Goal: Task Accomplishment & Management: Manage account settings

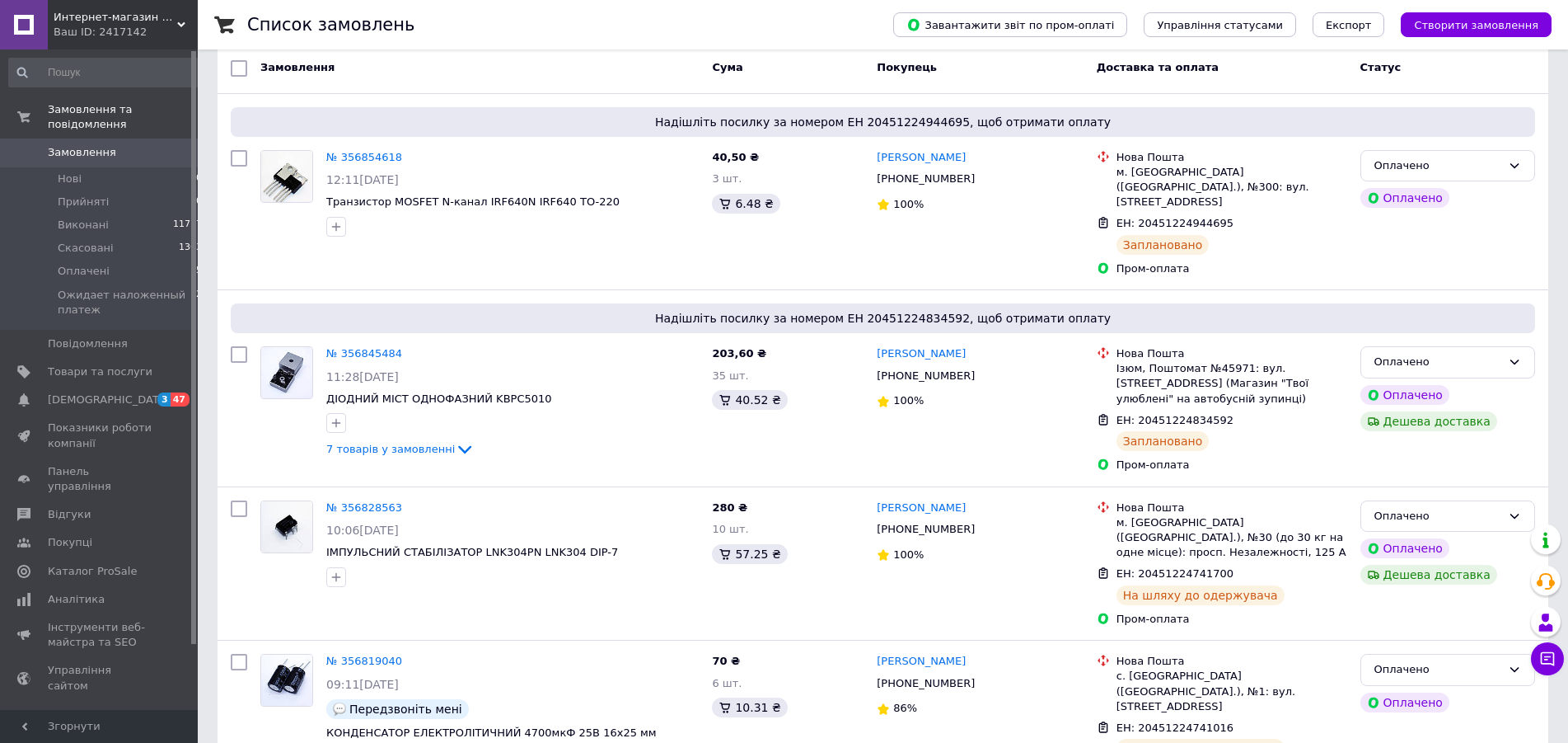
scroll to position [84, 0]
click at [93, 145] on span "Замовлення" at bounding box center [82, 152] width 69 height 15
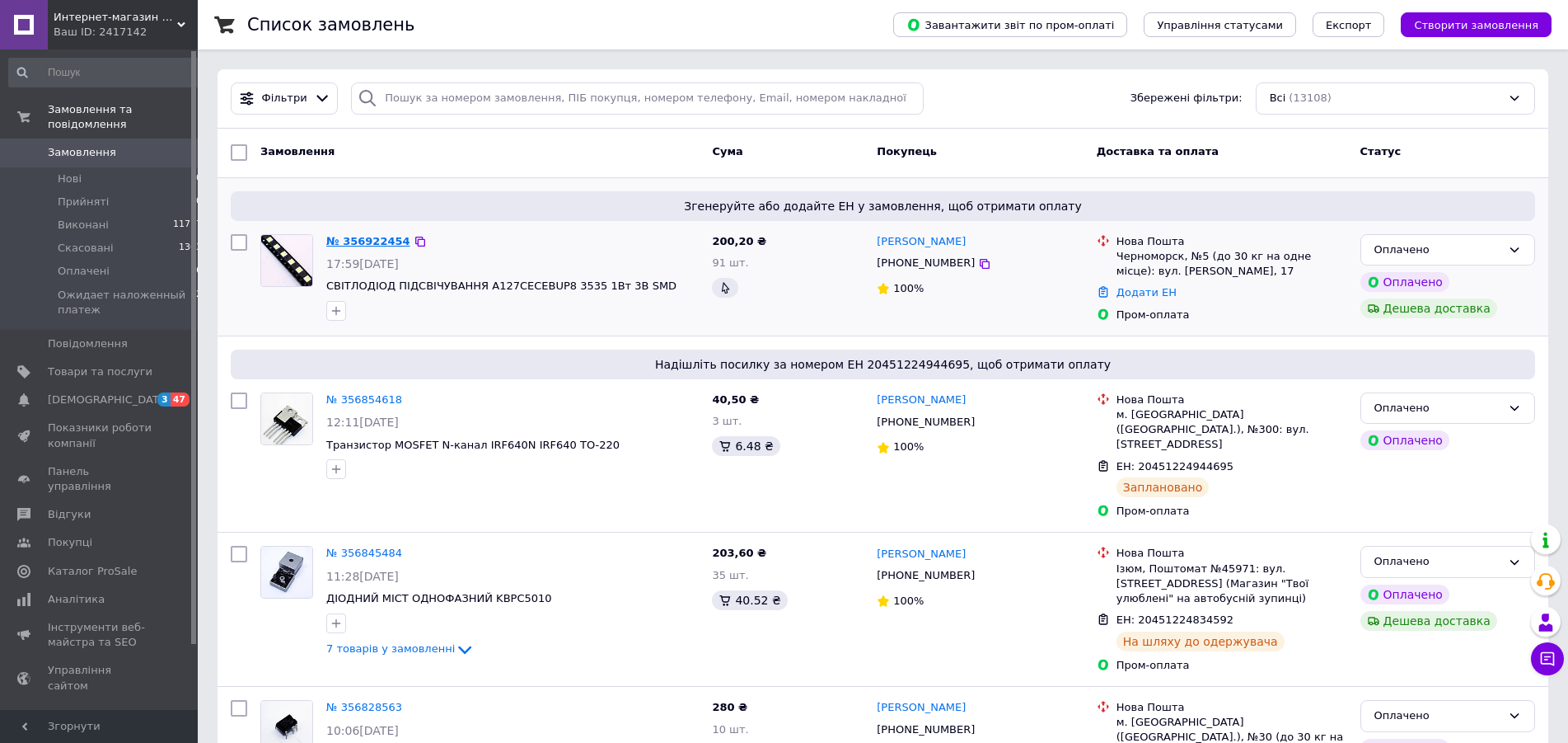
click at [372, 240] on link "№ 356922454" at bounding box center [368, 241] width 84 height 12
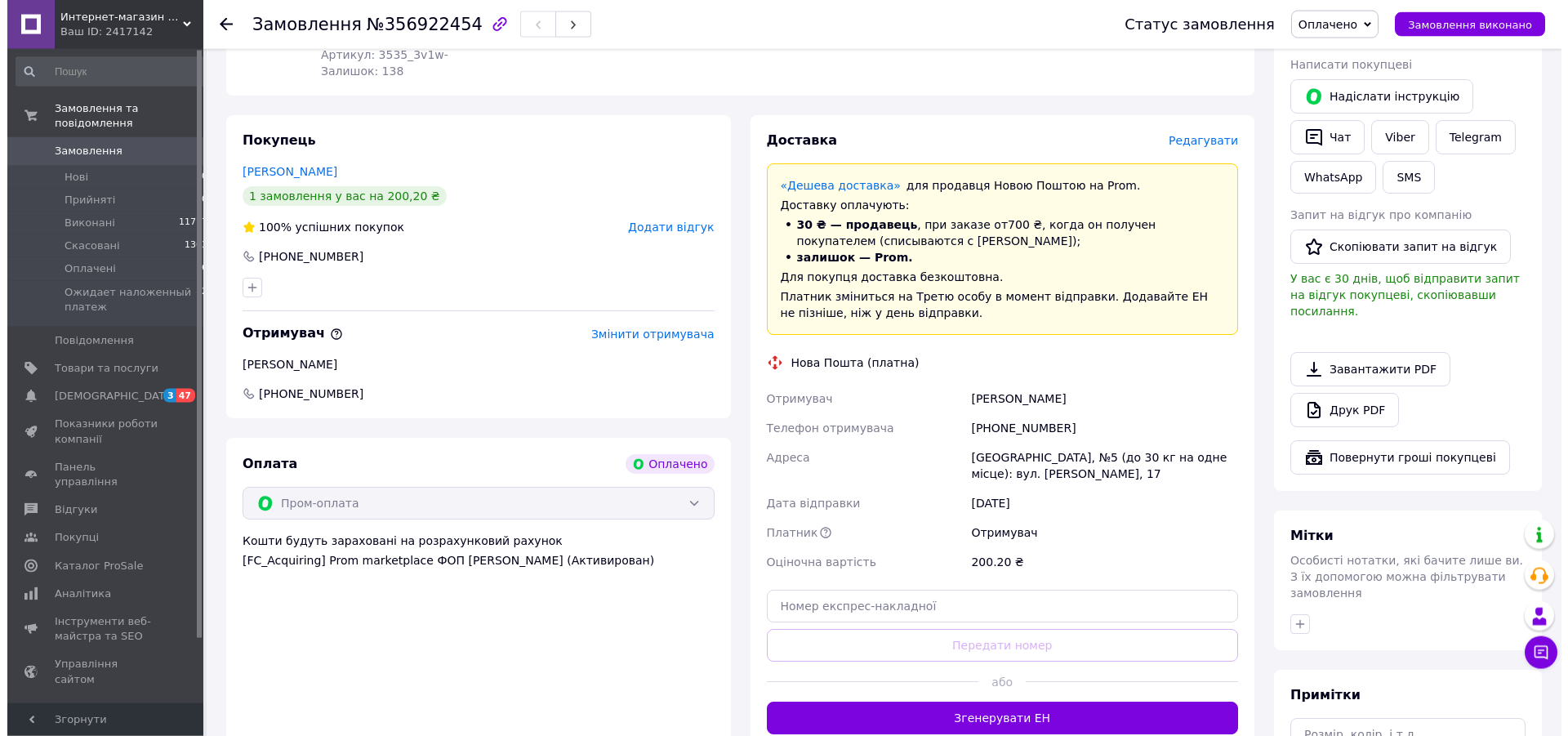
scroll to position [636, 0]
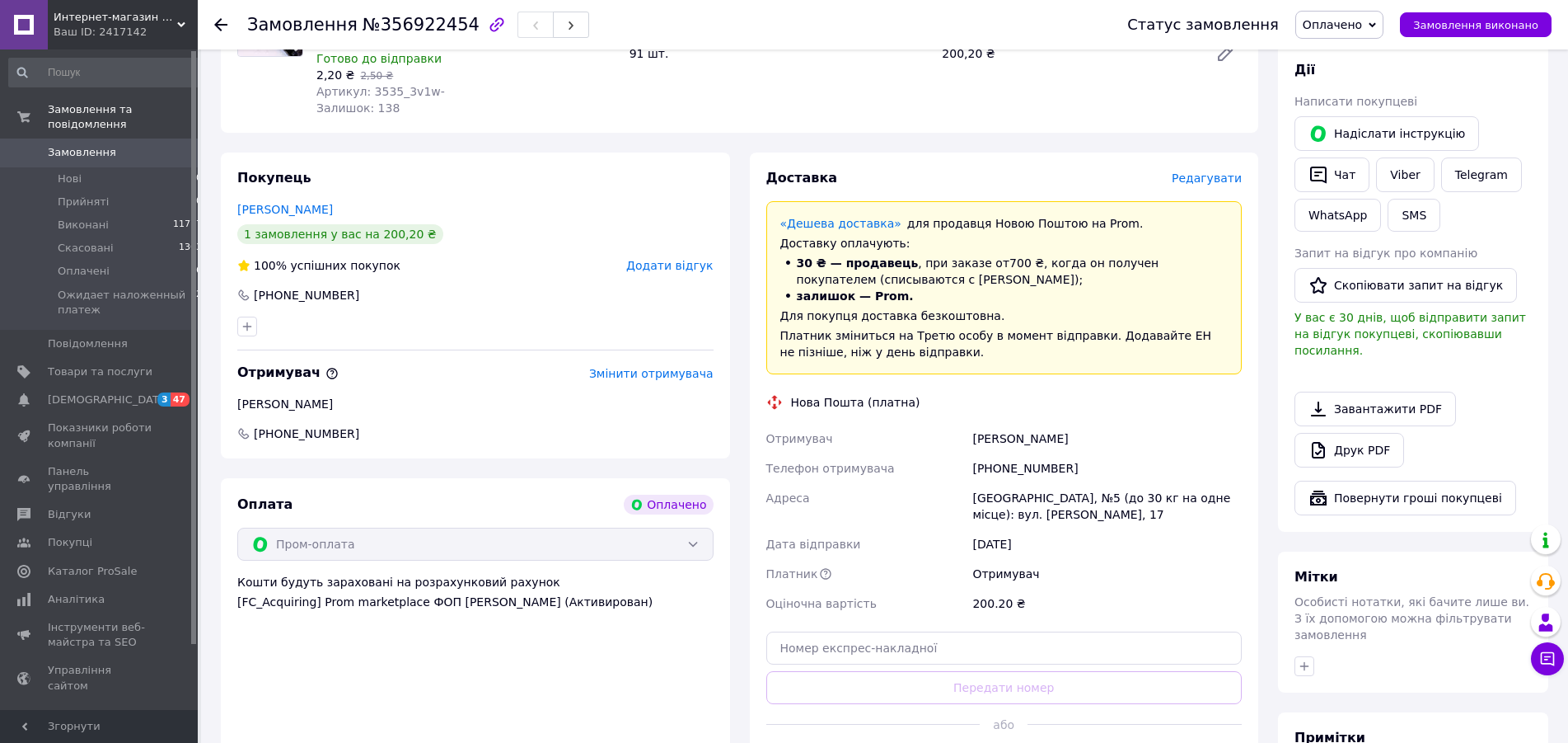
click at [1217, 172] on span "Редагувати" at bounding box center [1207, 178] width 70 height 13
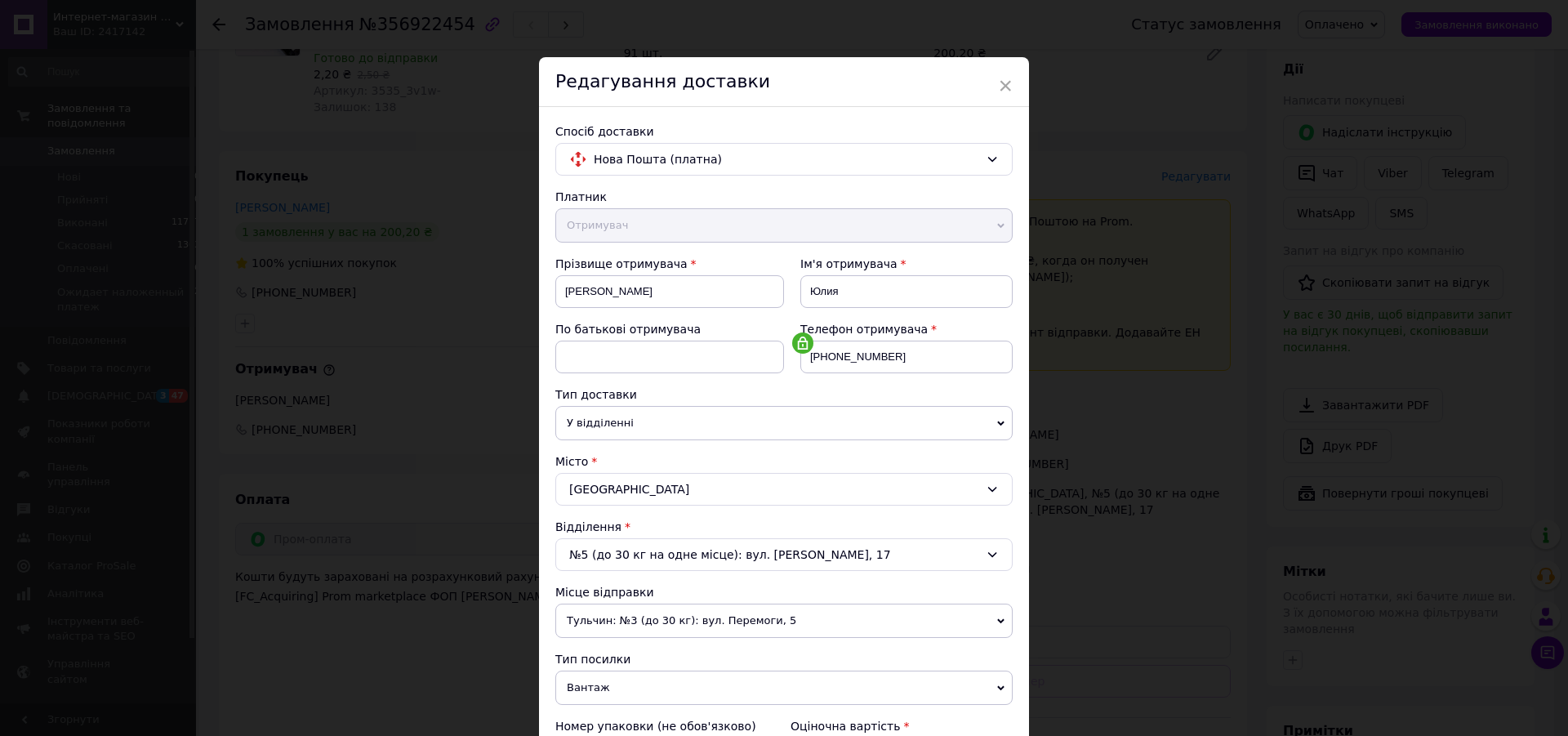
scroll to position [349, 0]
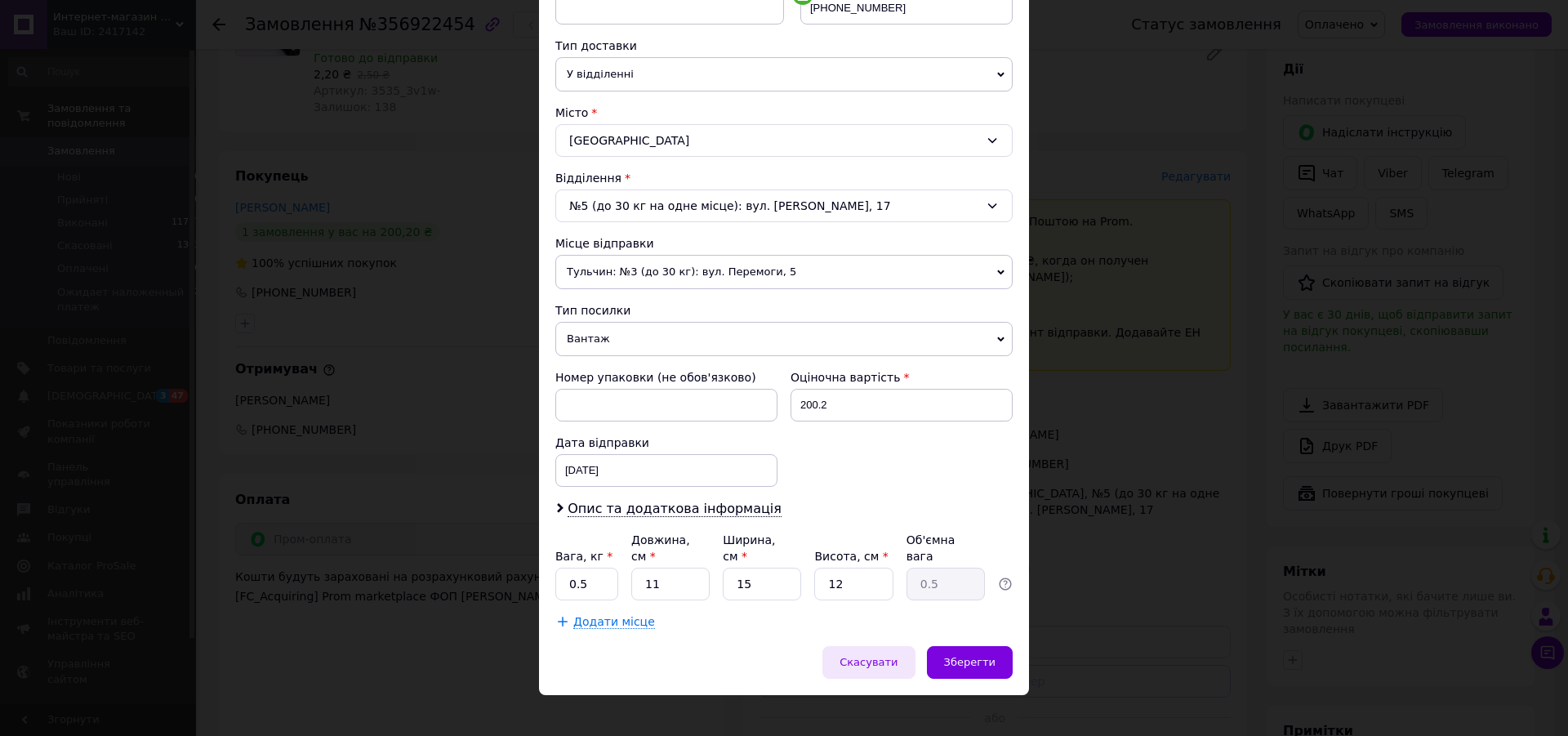
click at [891, 656] on span "Скасувати" at bounding box center [868, 662] width 58 height 12
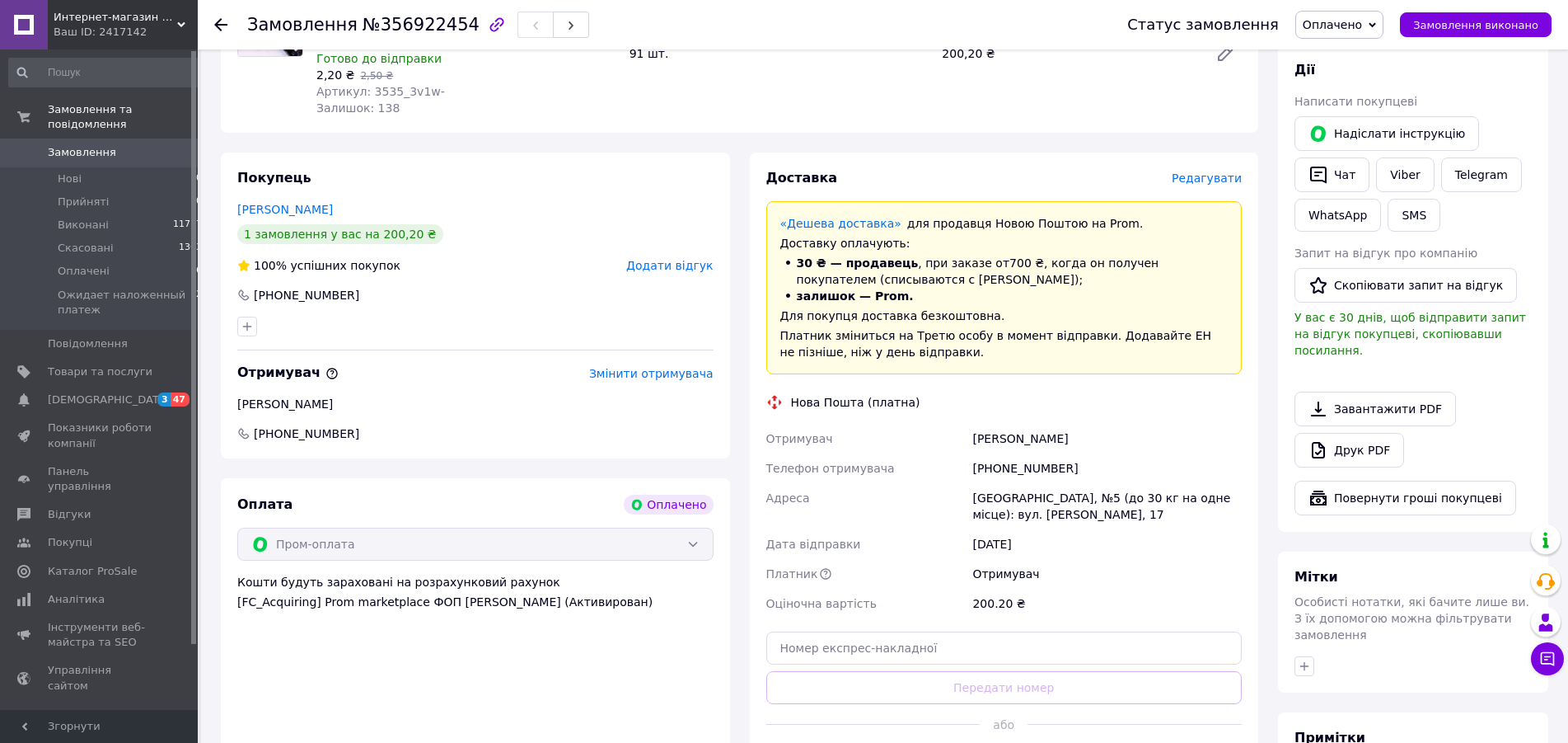
click at [1208, 172] on div "Доставка Редагувати «Дешева доставка»   для продавця [GEOGRAPHIC_DATA] на Prom.…" at bounding box center [1004, 473] width 476 height 608
click at [1208, 172] on span "Редагувати" at bounding box center [1207, 178] width 70 height 13
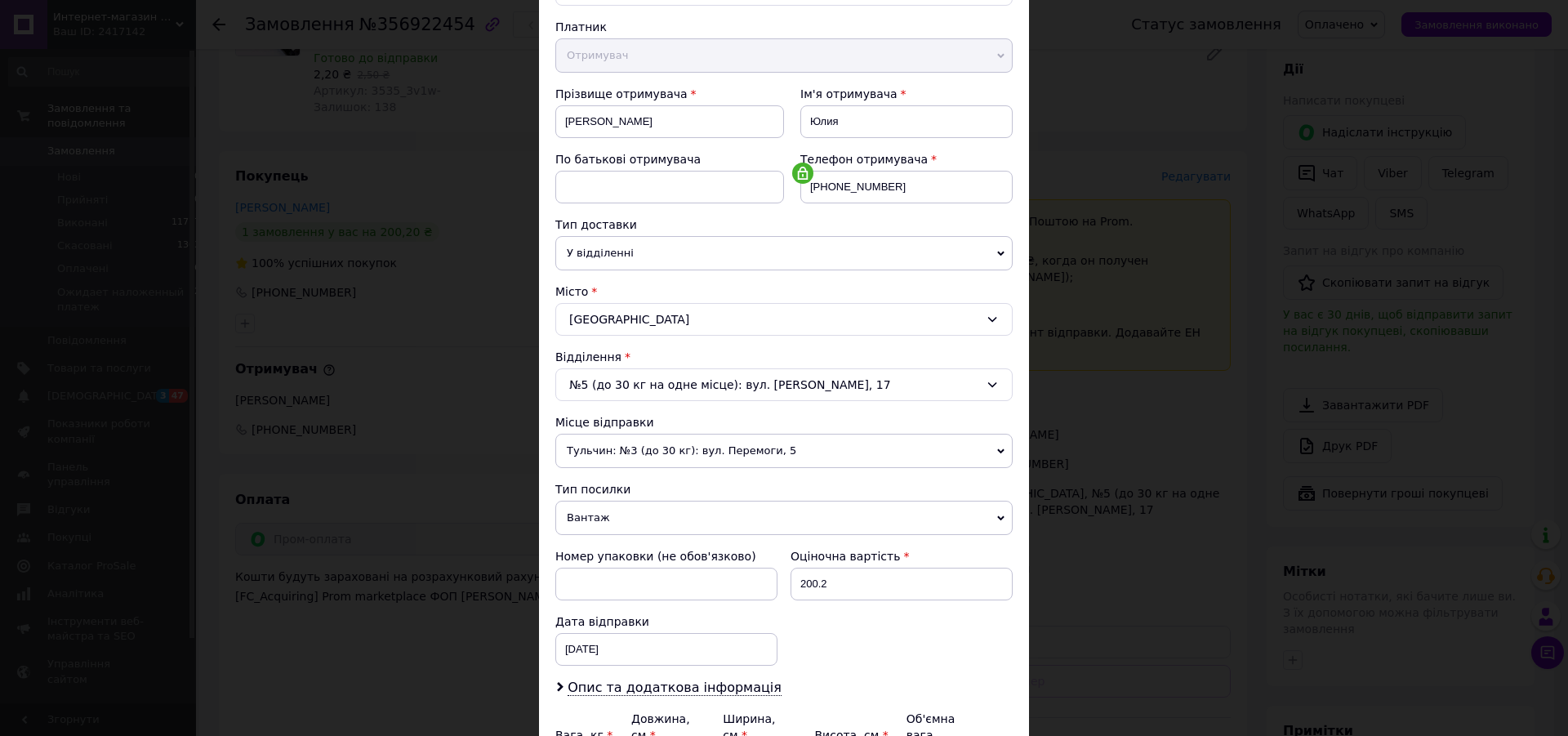
scroll to position [280, 0]
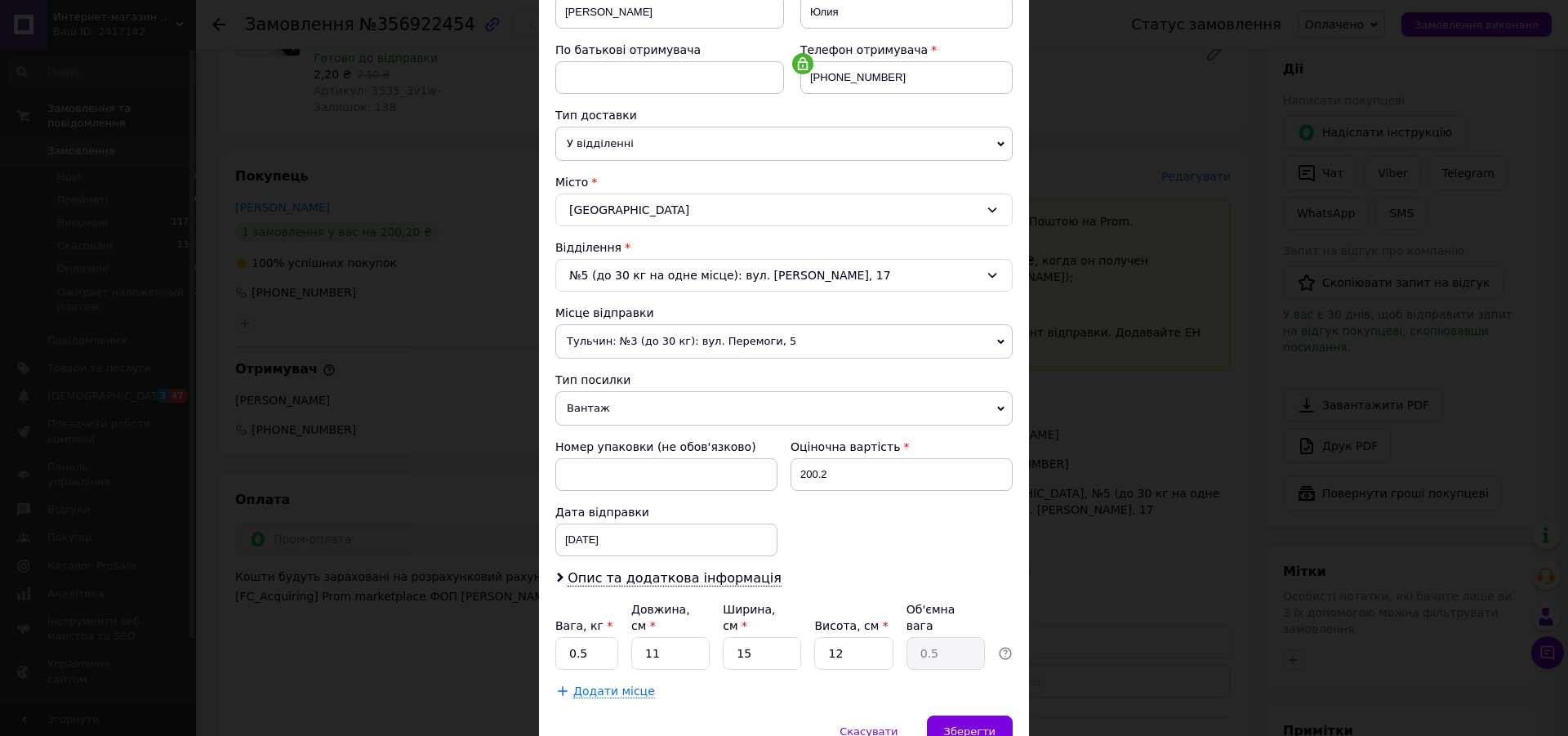
click at [998, 407] on icon at bounding box center [1001, 408] width 8 height 5
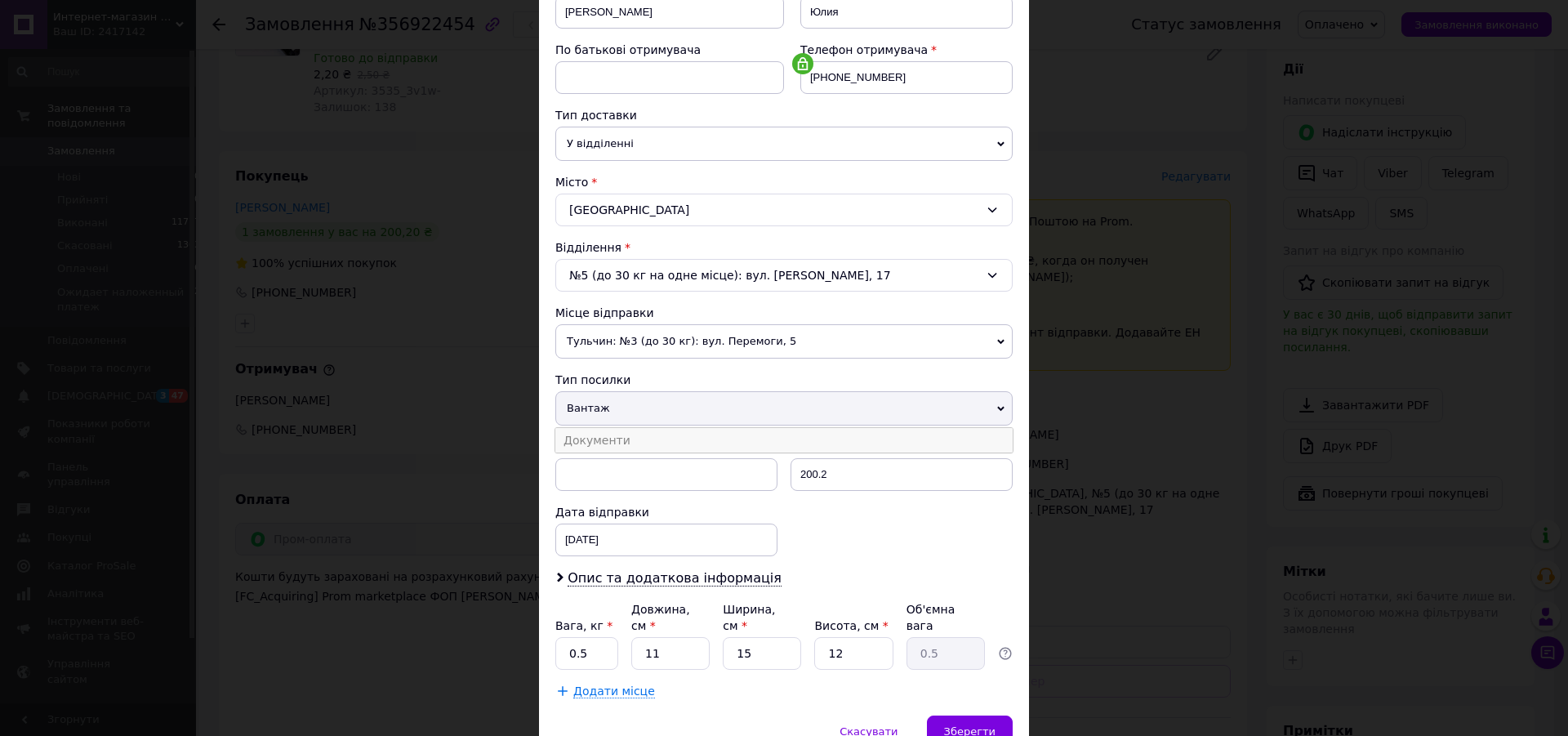
click at [594, 443] on li "Документи" at bounding box center [784, 440] width 457 height 24
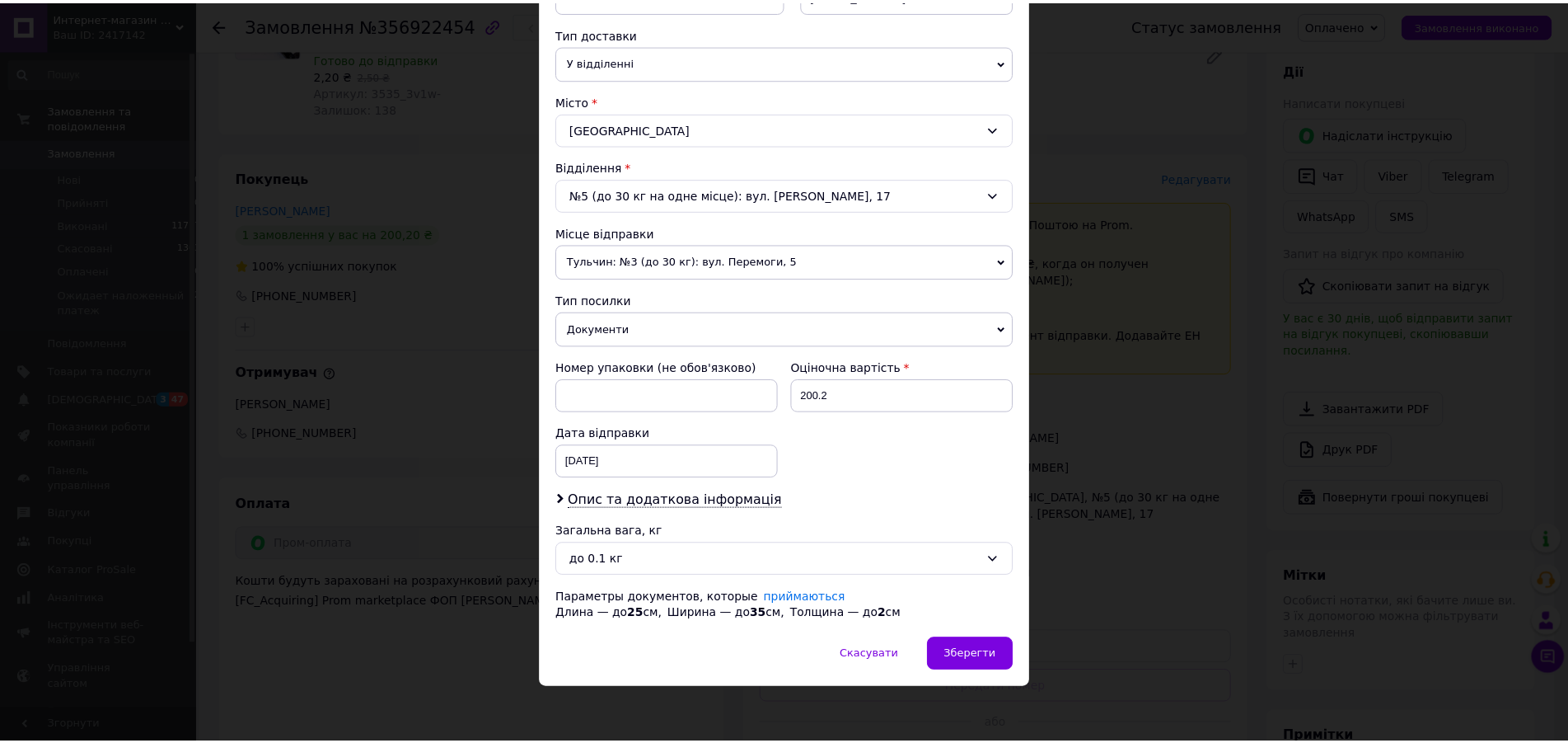
scroll to position [368, 0]
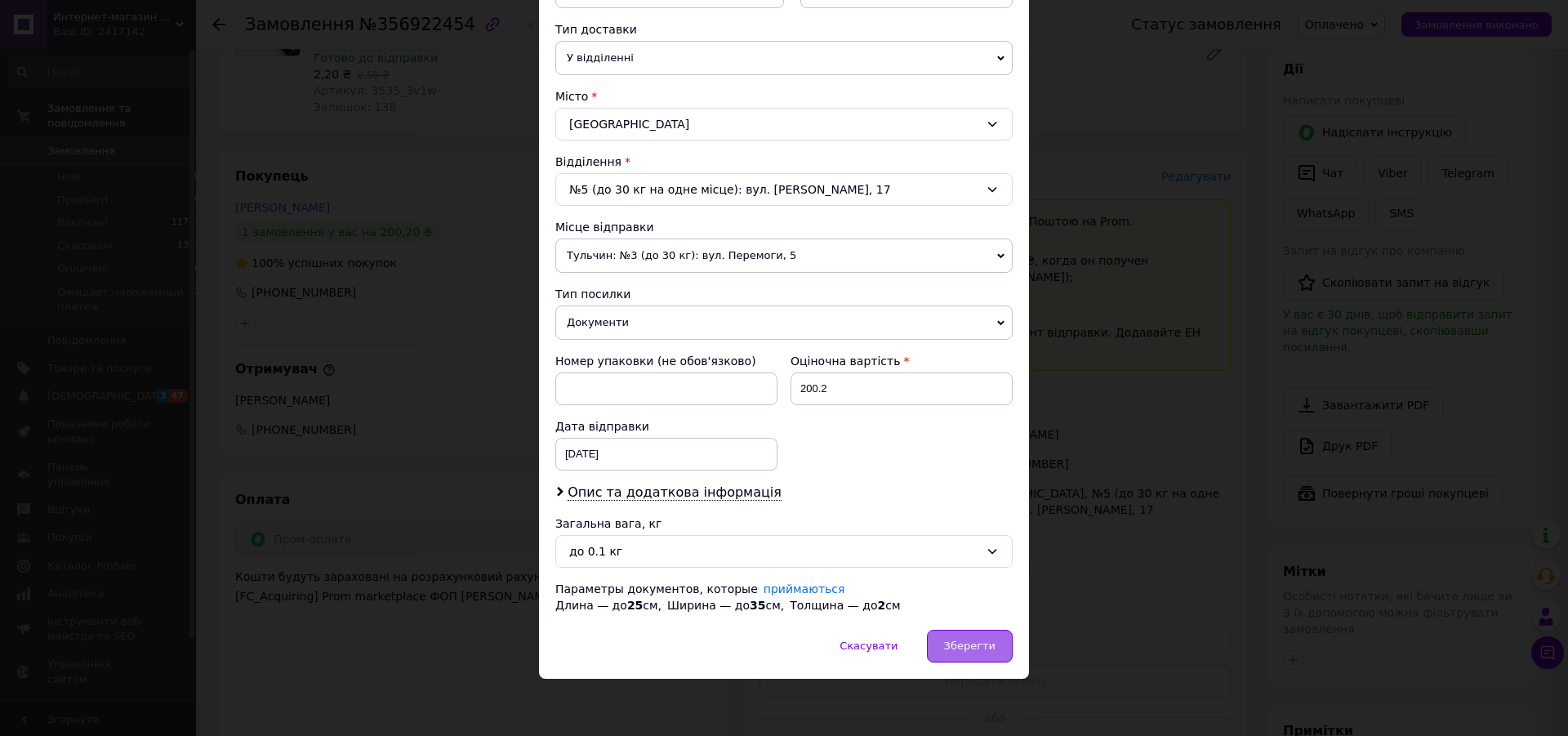
click at [948, 645] on span "Зберегти" at bounding box center [970, 645] width 52 height 12
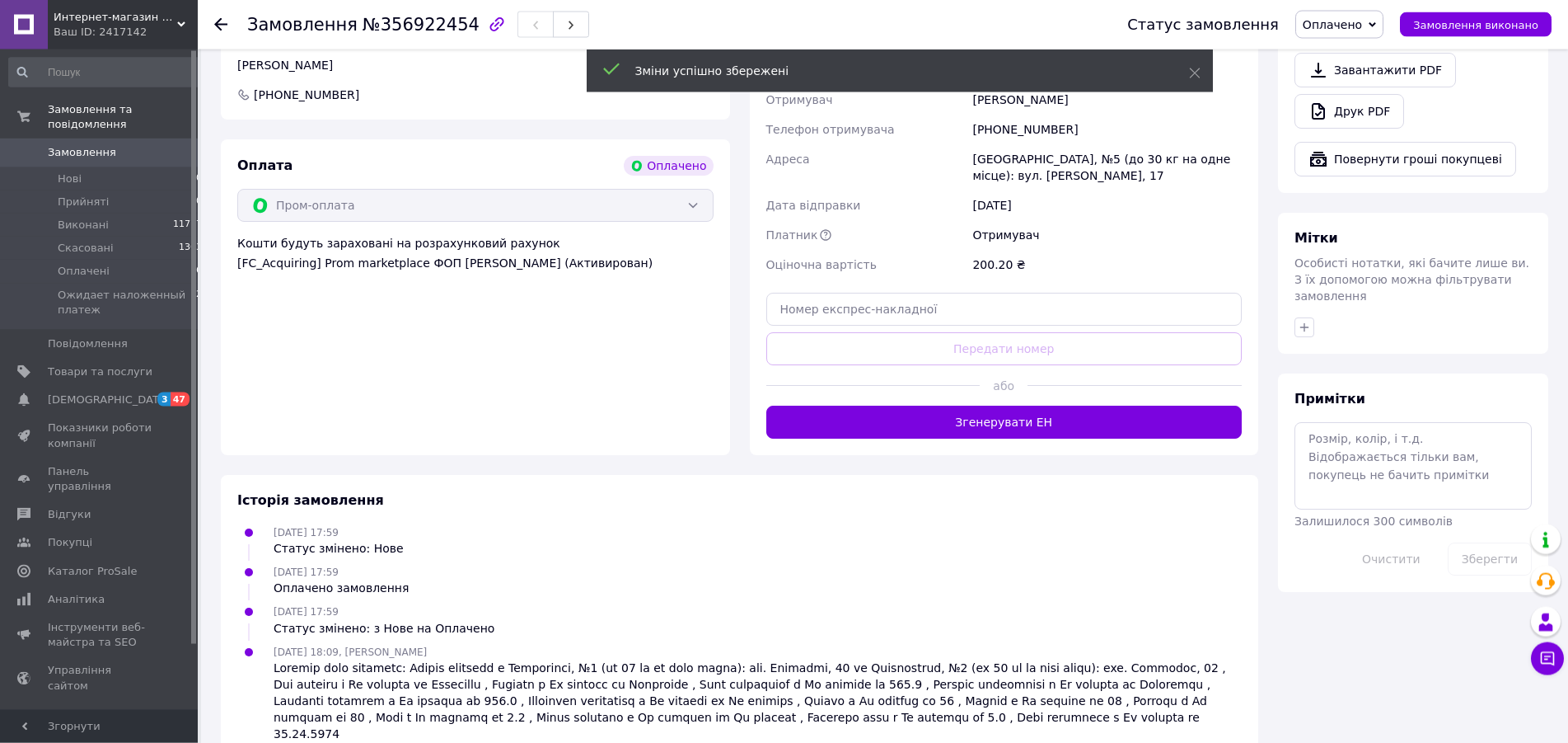
scroll to position [983, 0]
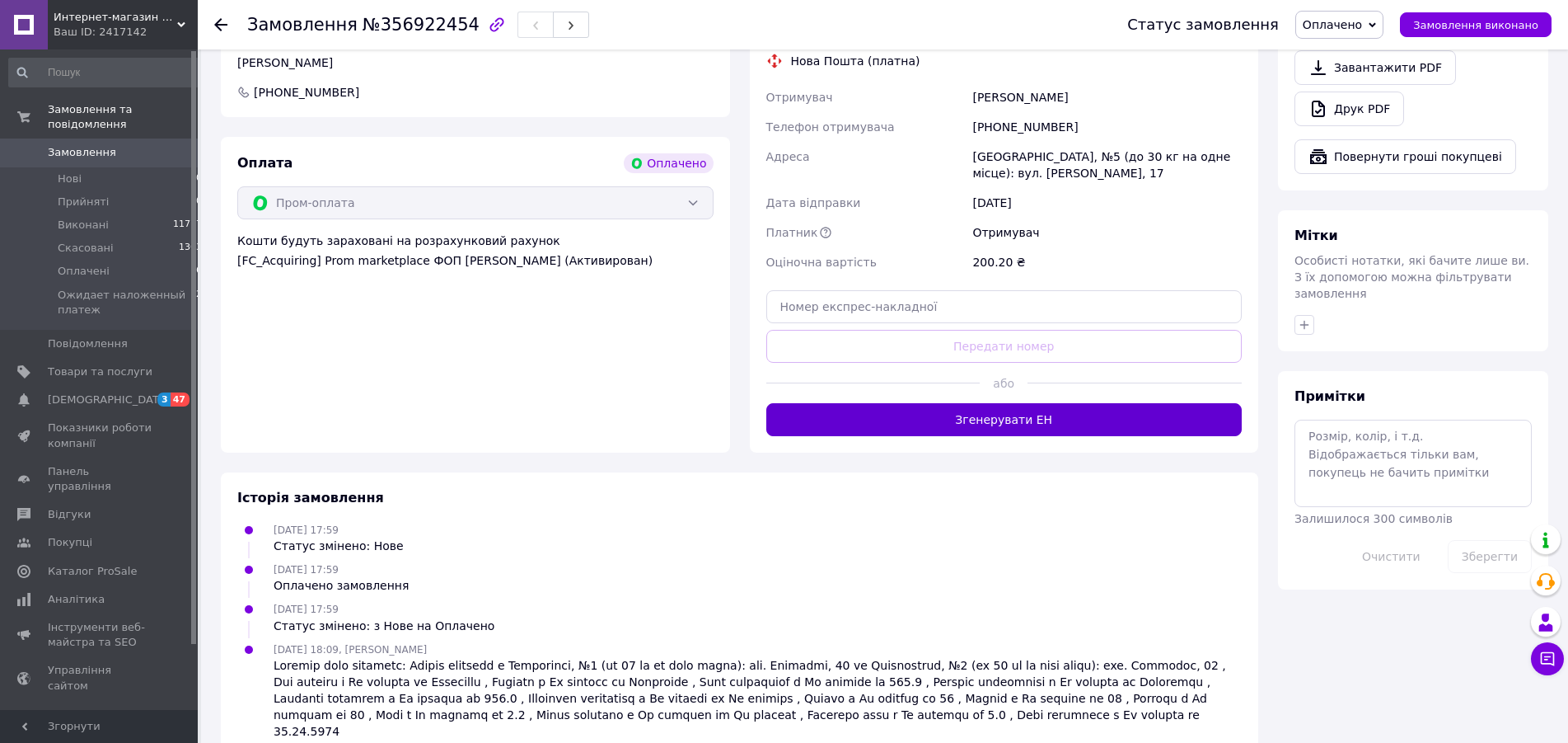
click at [1002, 408] on button "Згенерувати ЕН" at bounding box center [1004, 420] width 476 height 33
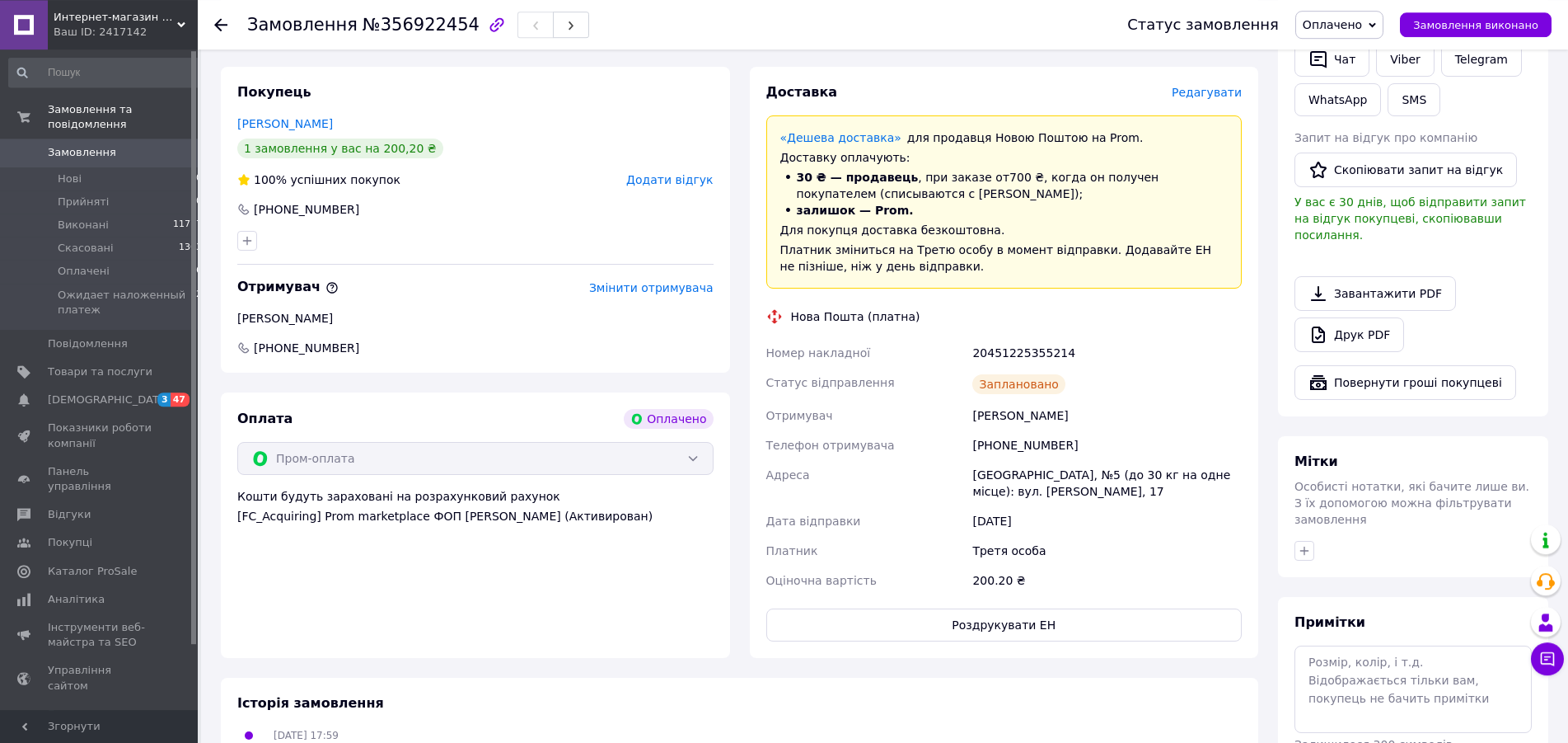
scroll to position [681, 0]
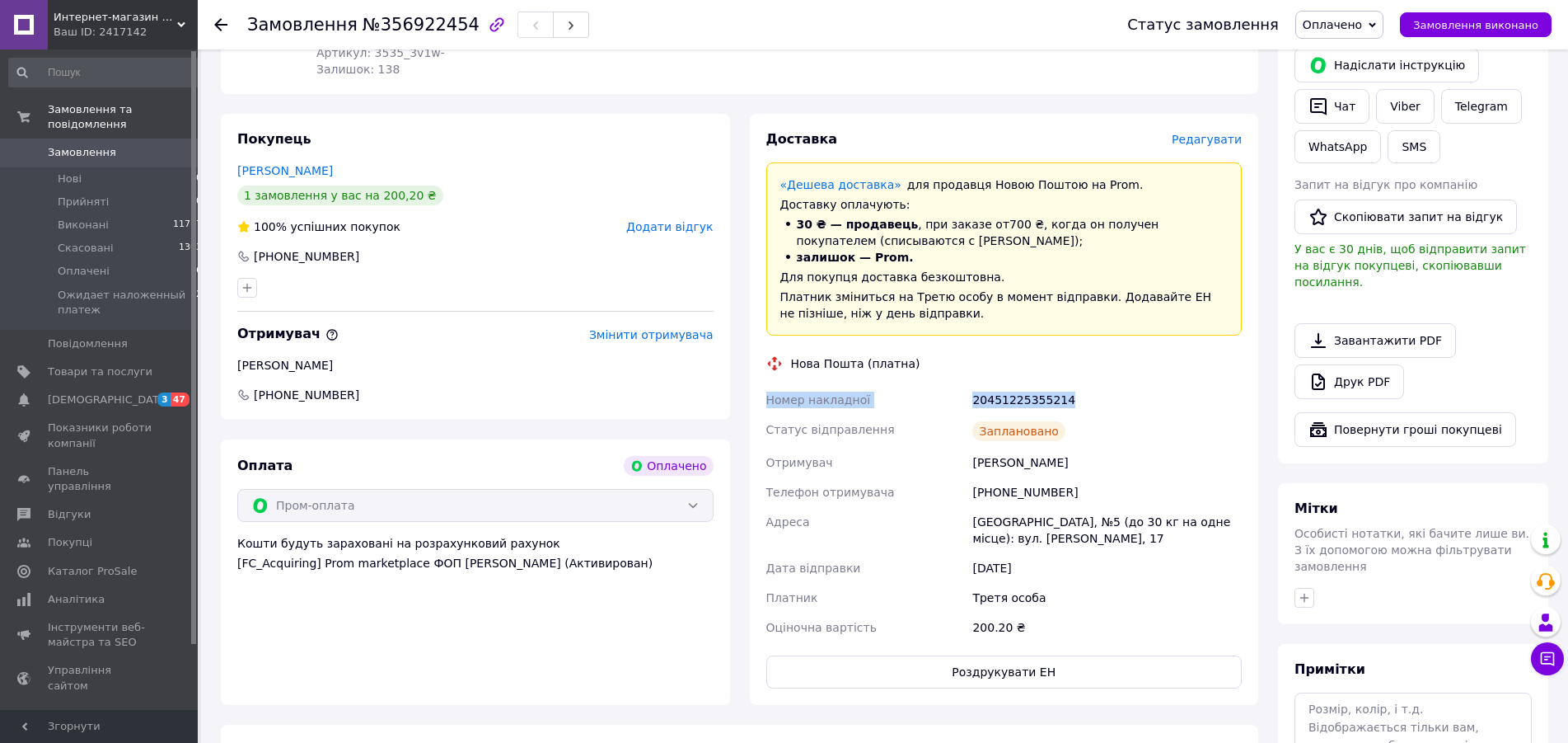
drag, startPoint x: 1069, startPoint y: 377, endPoint x: 763, endPoint y: 384, distance: 306.1
click at [763, 385] on div "Номер накладної 20451225355214 Статус відправлення Заплановано Отримувач [PERSO…" at bounding box center [1004, 513] width 483 height 257
copy div "Номер накладної 20451225355214"
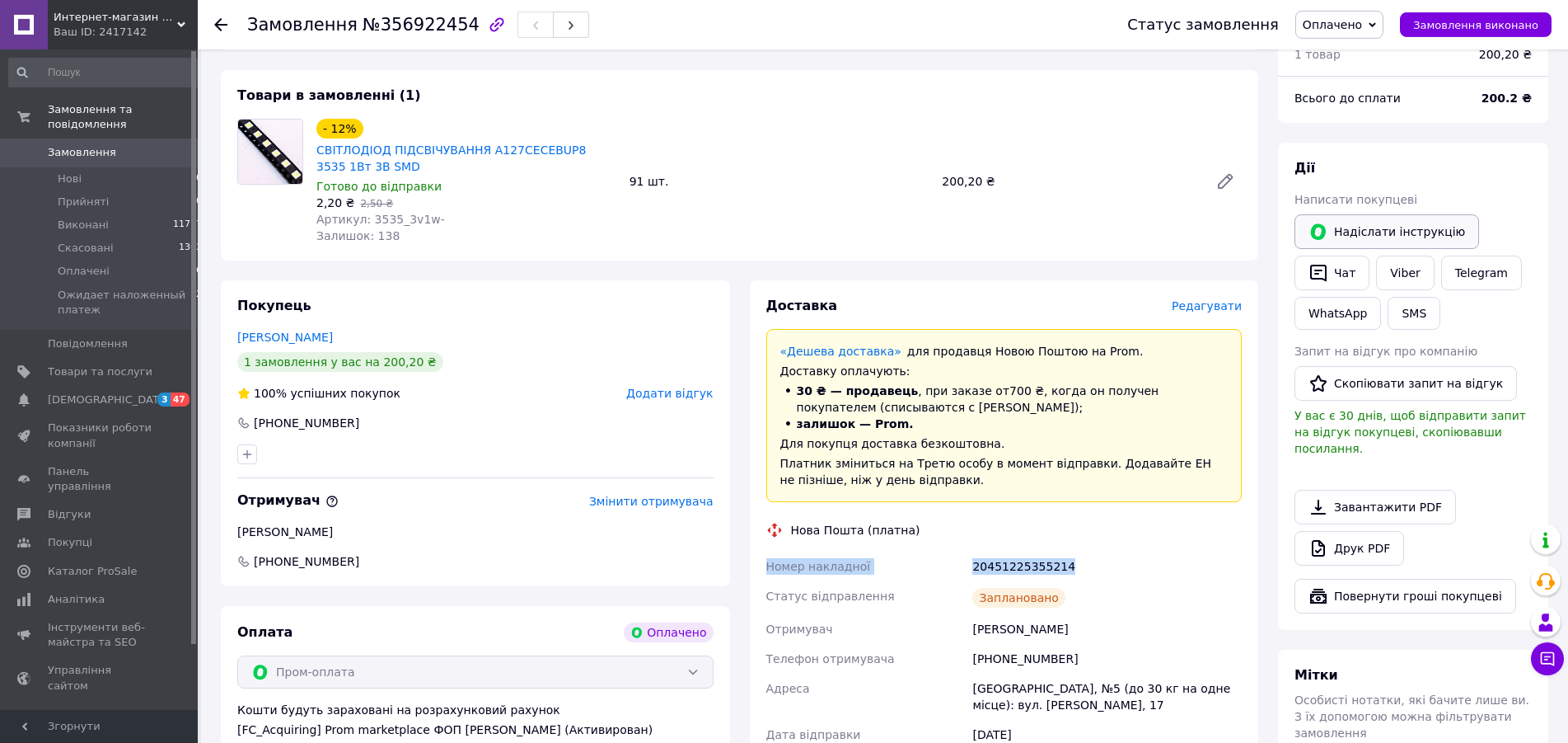
scroll to position [513, 0]
click at [1345, 259] on button "Чат" at bounding box center [1332, 274] width 75 height 35
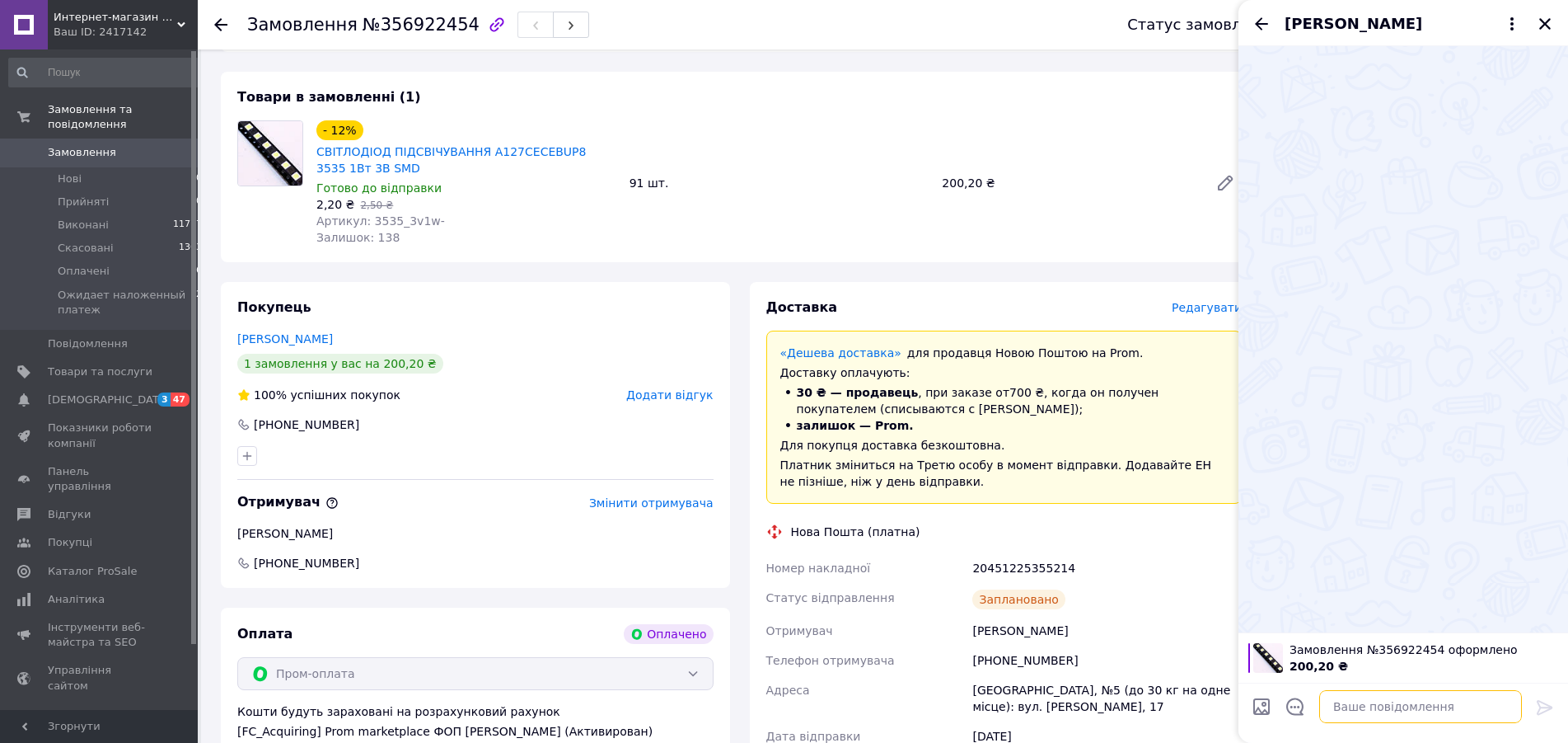
click at [1370, 702] on textarea at bounding box center [1420, 706] width 203 height 33
paste textarea "Номер накладної 20451225355214"
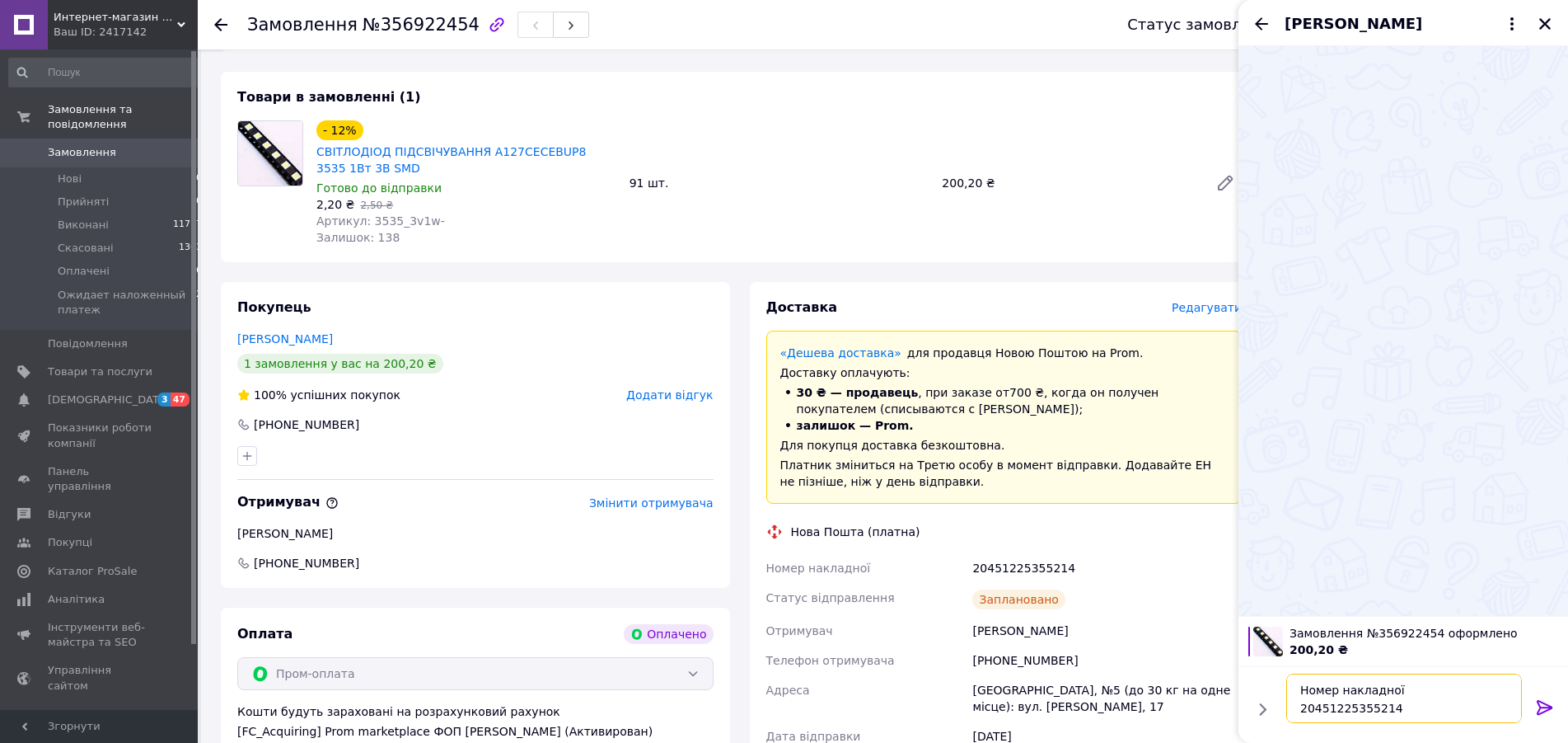
type textarea "Номер накладної 20451225355214"
click at [1544, 708] on icon at bounding box center [1544, 707] width 20 height 20
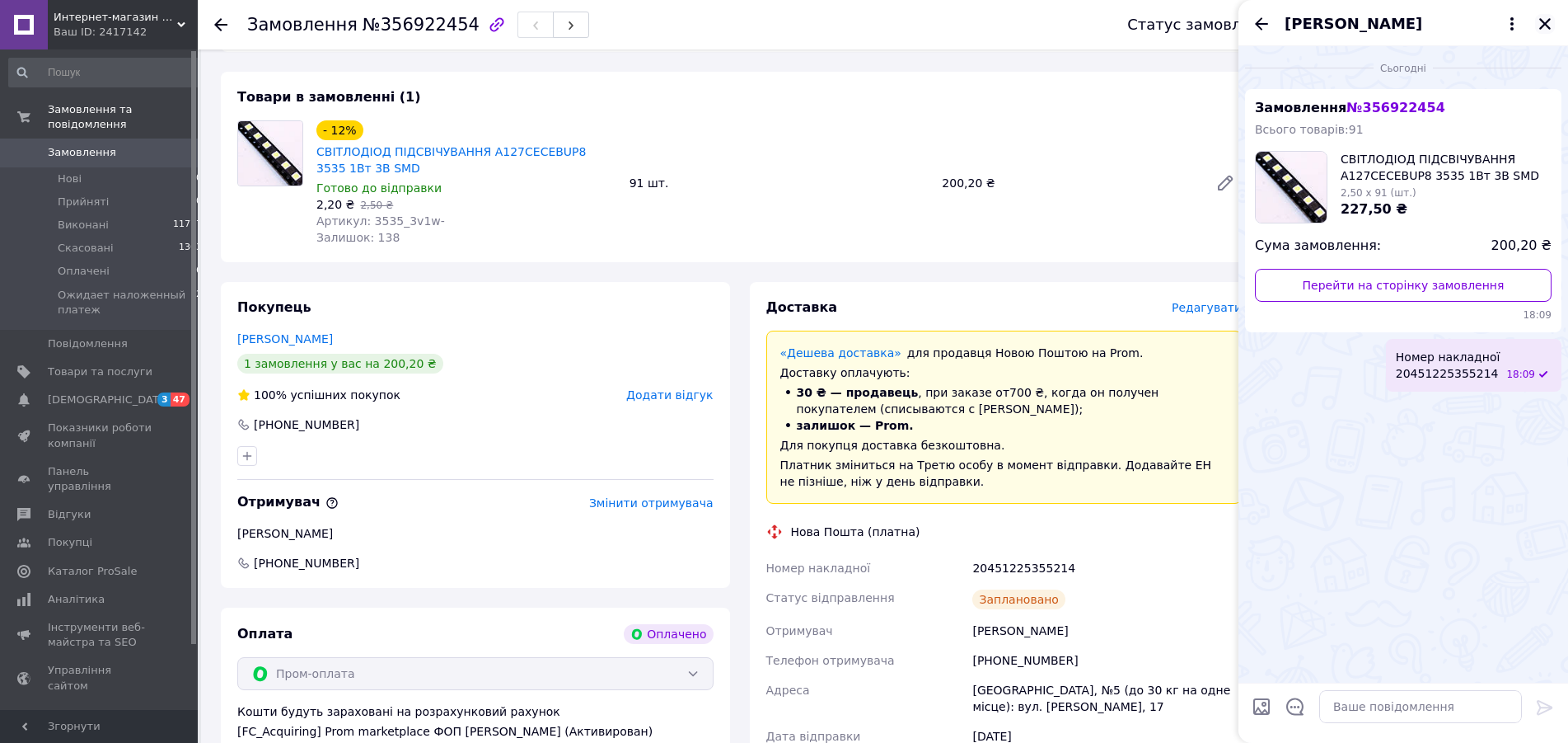
click at [1548, 23] on icon "Закрити" at bounding box center [1544, 24] width 15 height 15
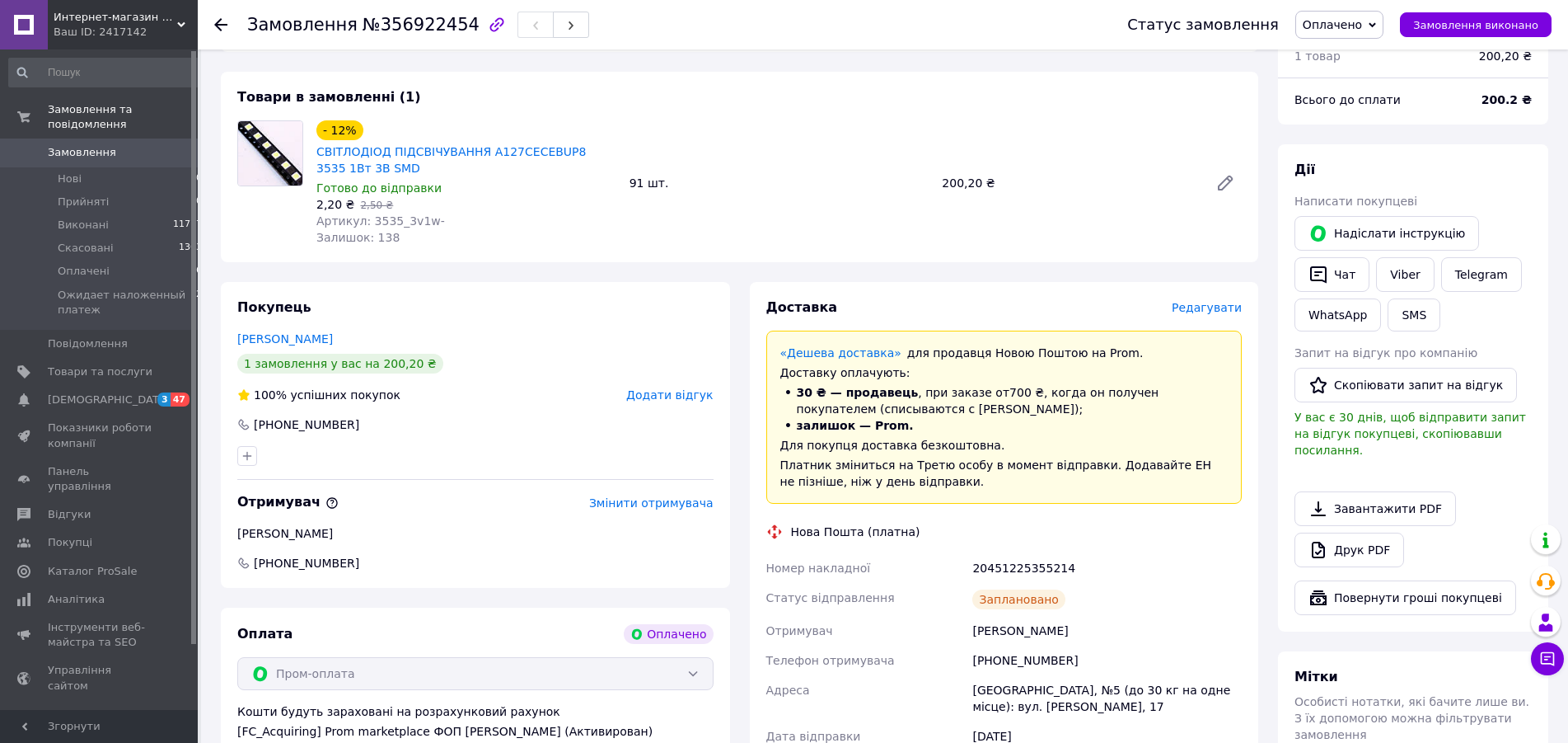
click at [220, 23] on icon at bounding box center [220, 24] width 13 height 13
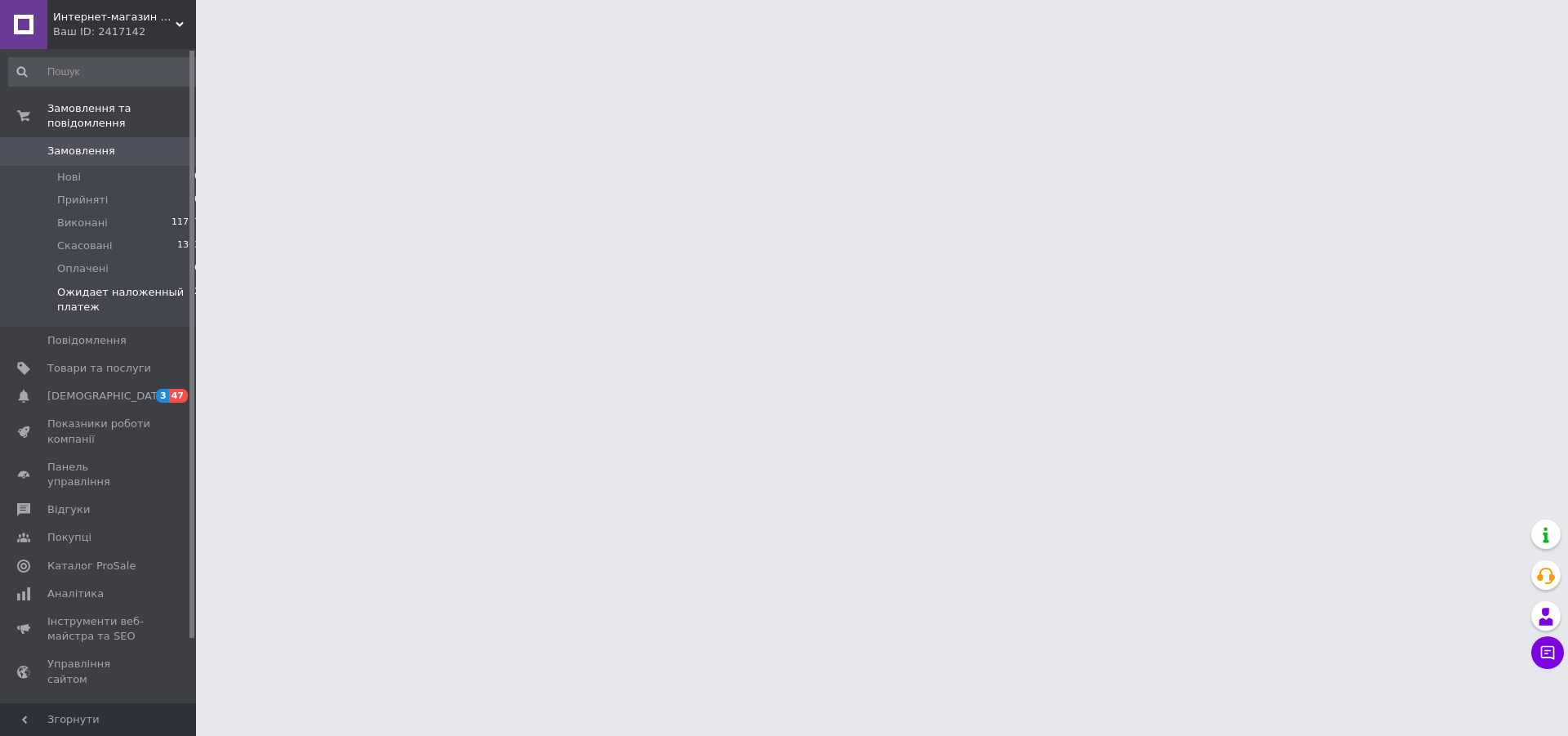
click at [142, 285] on span "Ожидает наложенный платеж" at bounding box center [123, 299] width 131 height 29
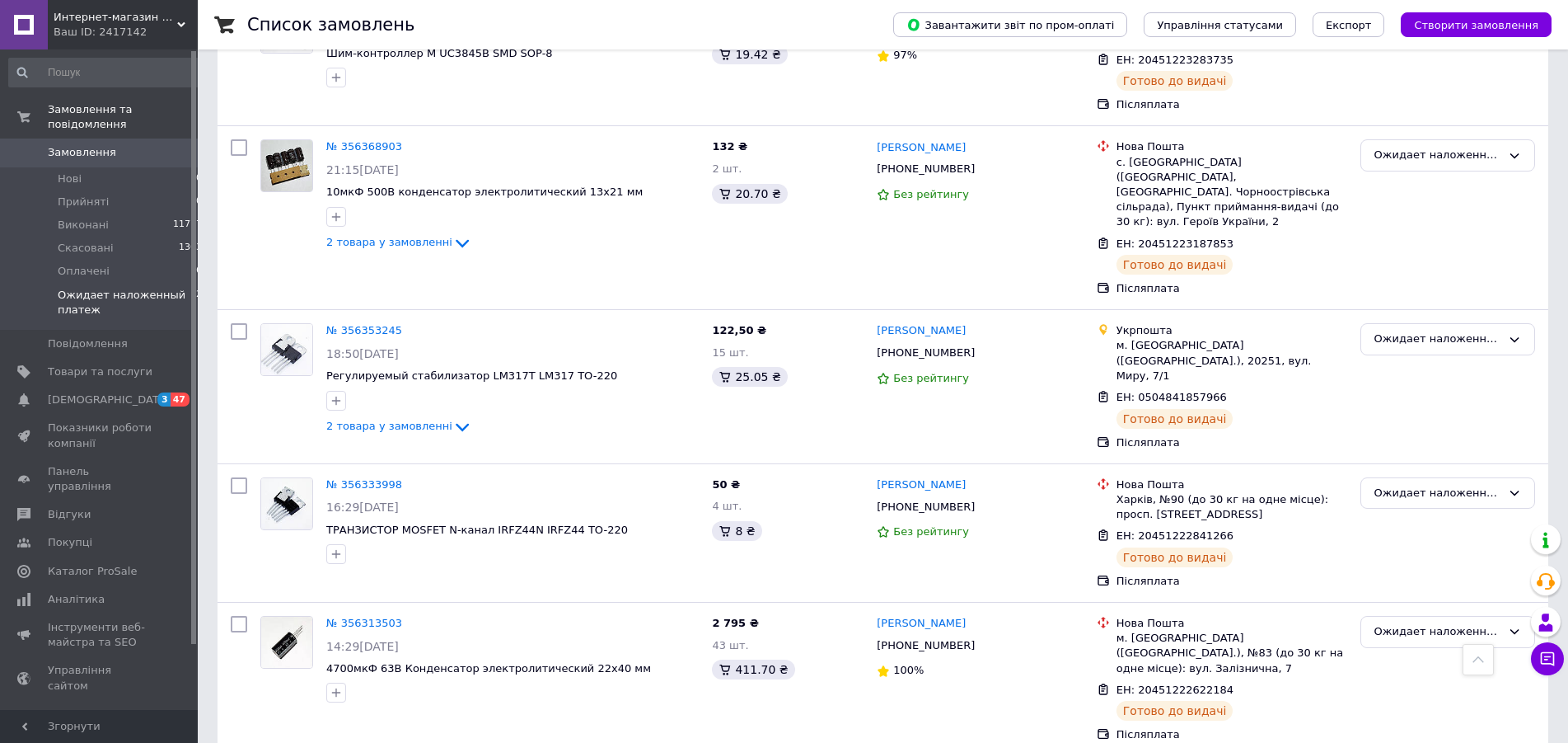
scroll to position [1245, 0]
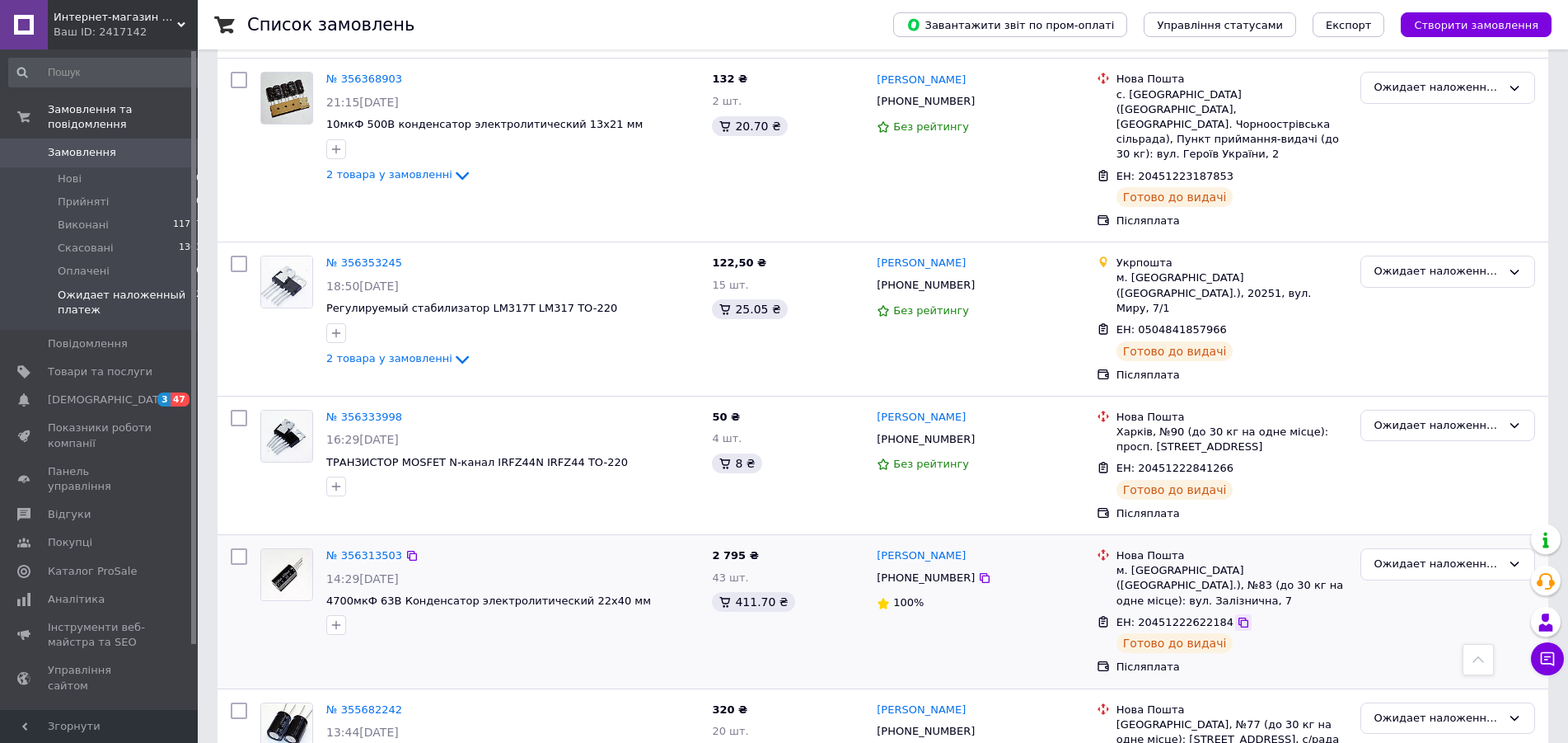
click at [1237, 616] on icon at bounding box center [1243, 622] width 13 height 13
click at [1237, 463] on icon at bounding box center [1243, 469] width 13 height 13
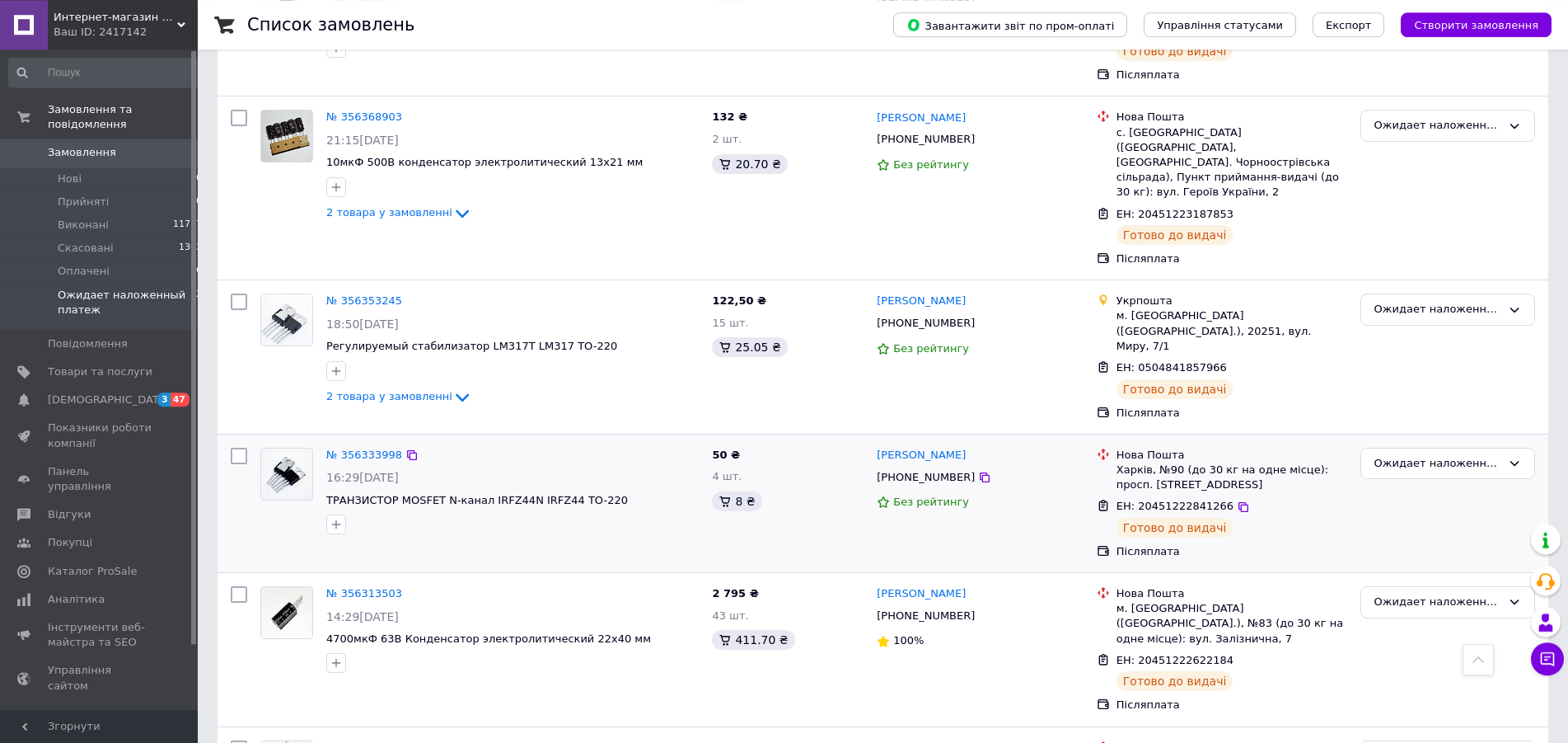
scroll to position [1161, 0]
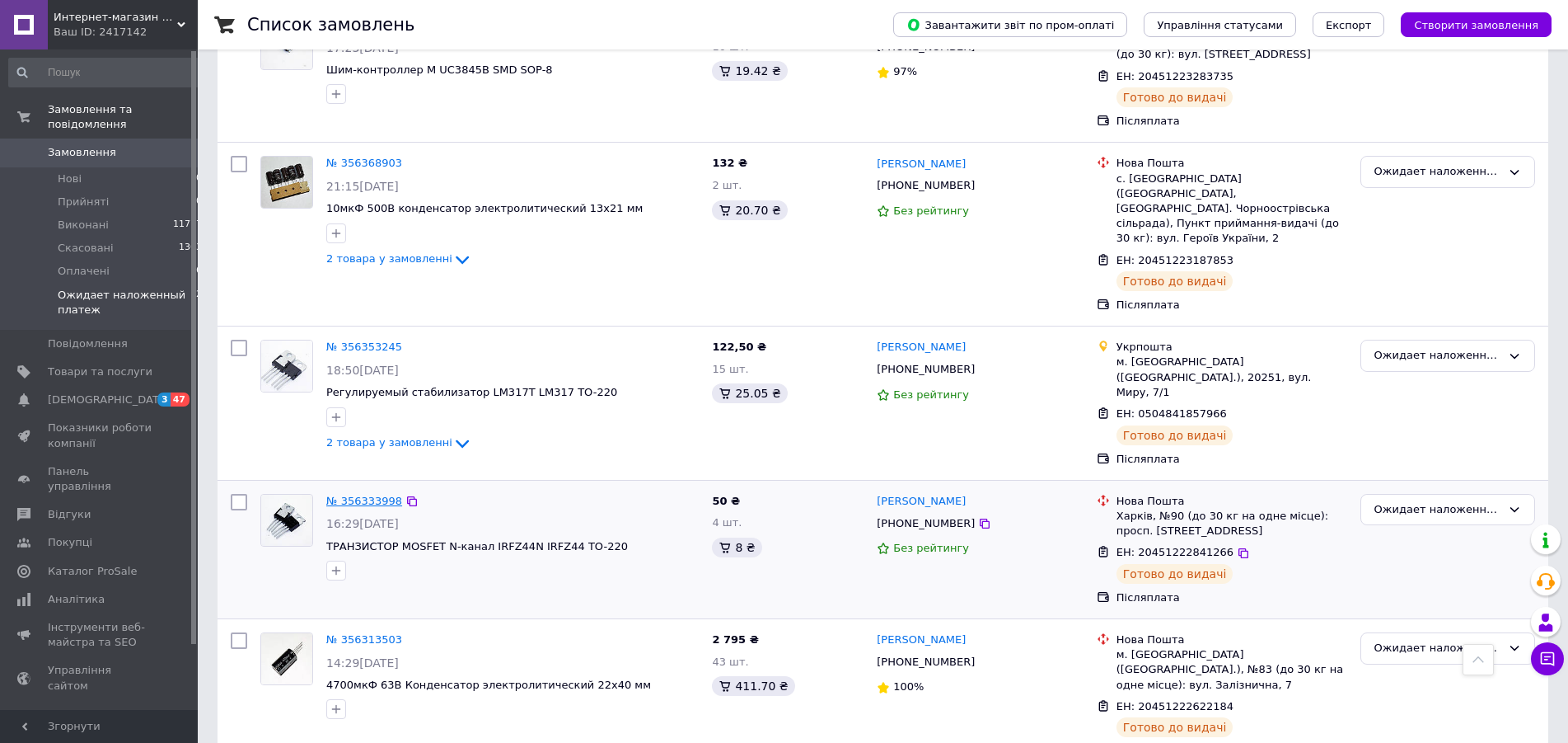
click at [372, 495] on link "№ 356333998" at bounding box center [364, 501] width 76 height 12
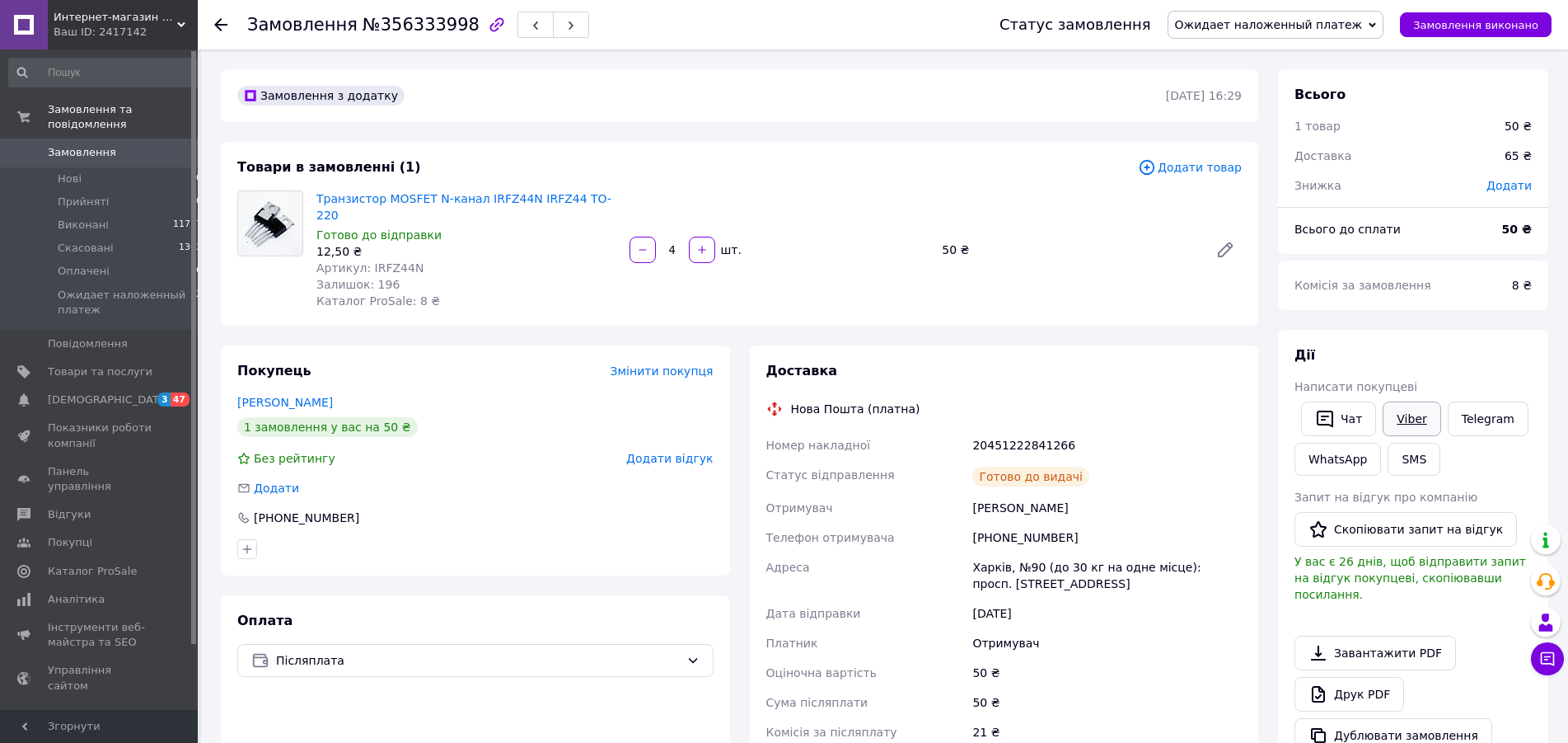
click at [1411, 419] on link "Viber" at bounding box center [1411, 419] width 57 height 35
click at [223, 21] on icon at bounding box center [220, 24] width 13 height 13
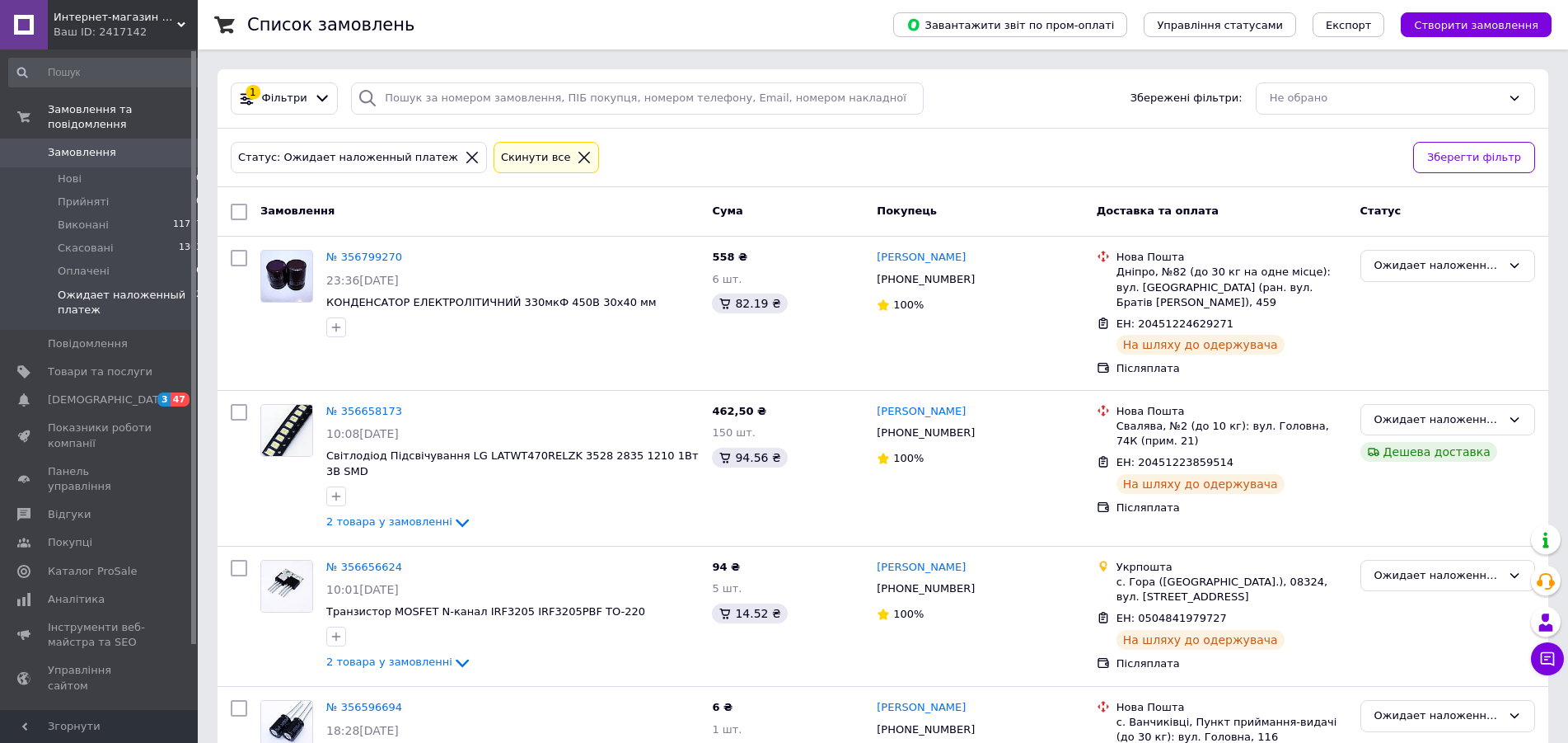
click at [107, 287] on span "Ожидает наложенный платеж" at bounding box center [124, 302] width 132 height 30
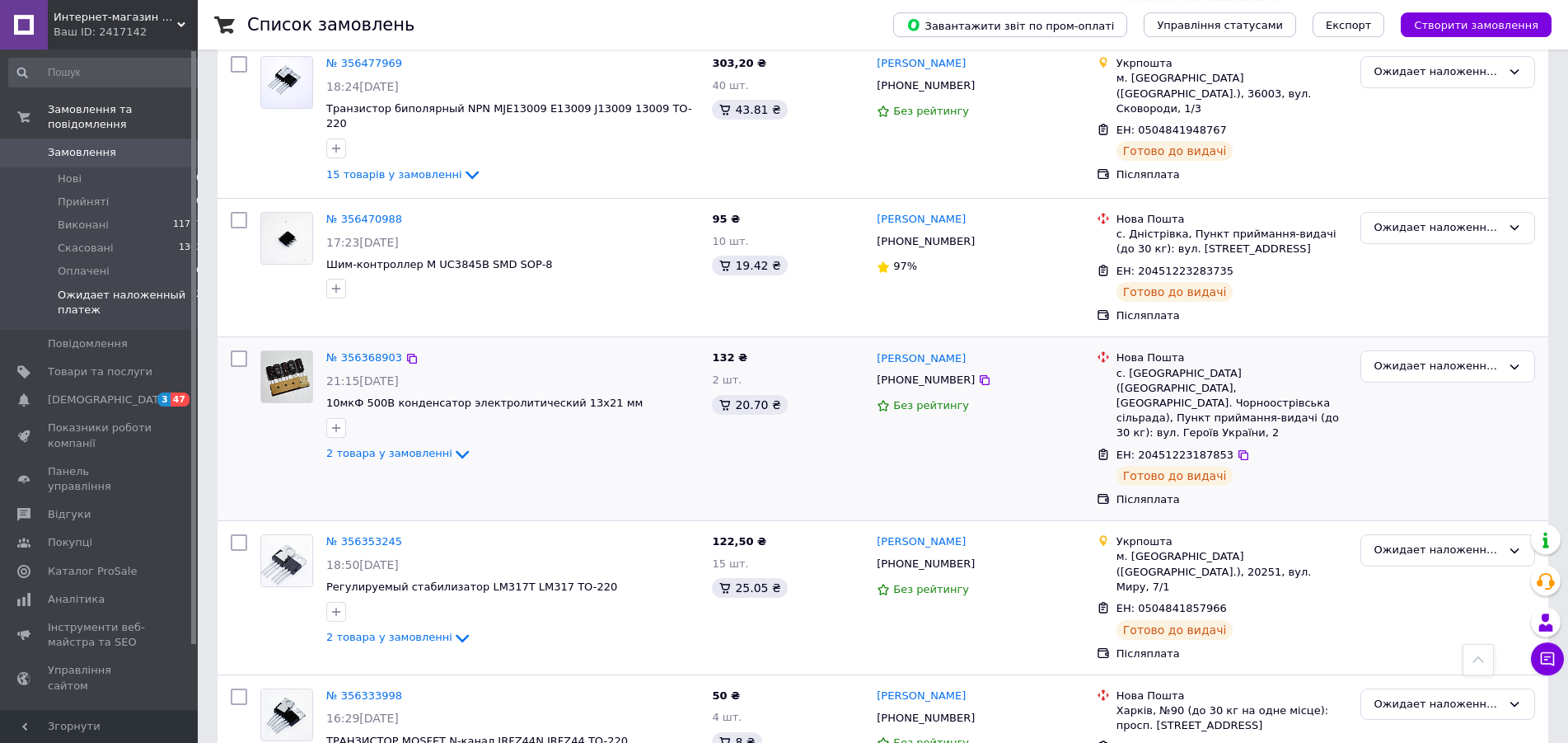
scroll to position [1009, 0]
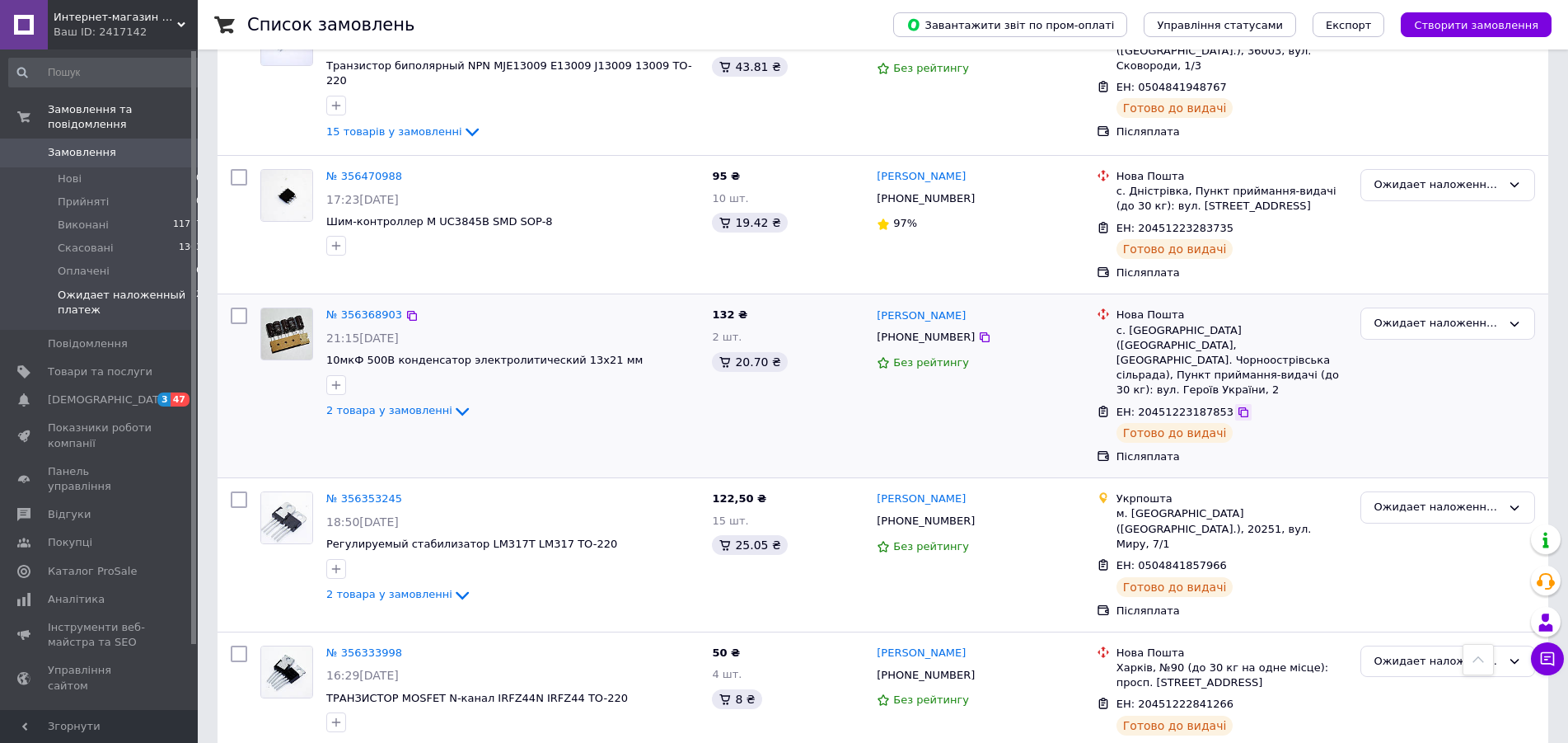
click at [1238, 408] on icon at bounding box center [1242, 412] width 10 height 10
click at [1029, 191] on div "[PERSON_NAME] [PHONE_NUMBER] 97%" at bounding box center [979, 224] width 219 height 125
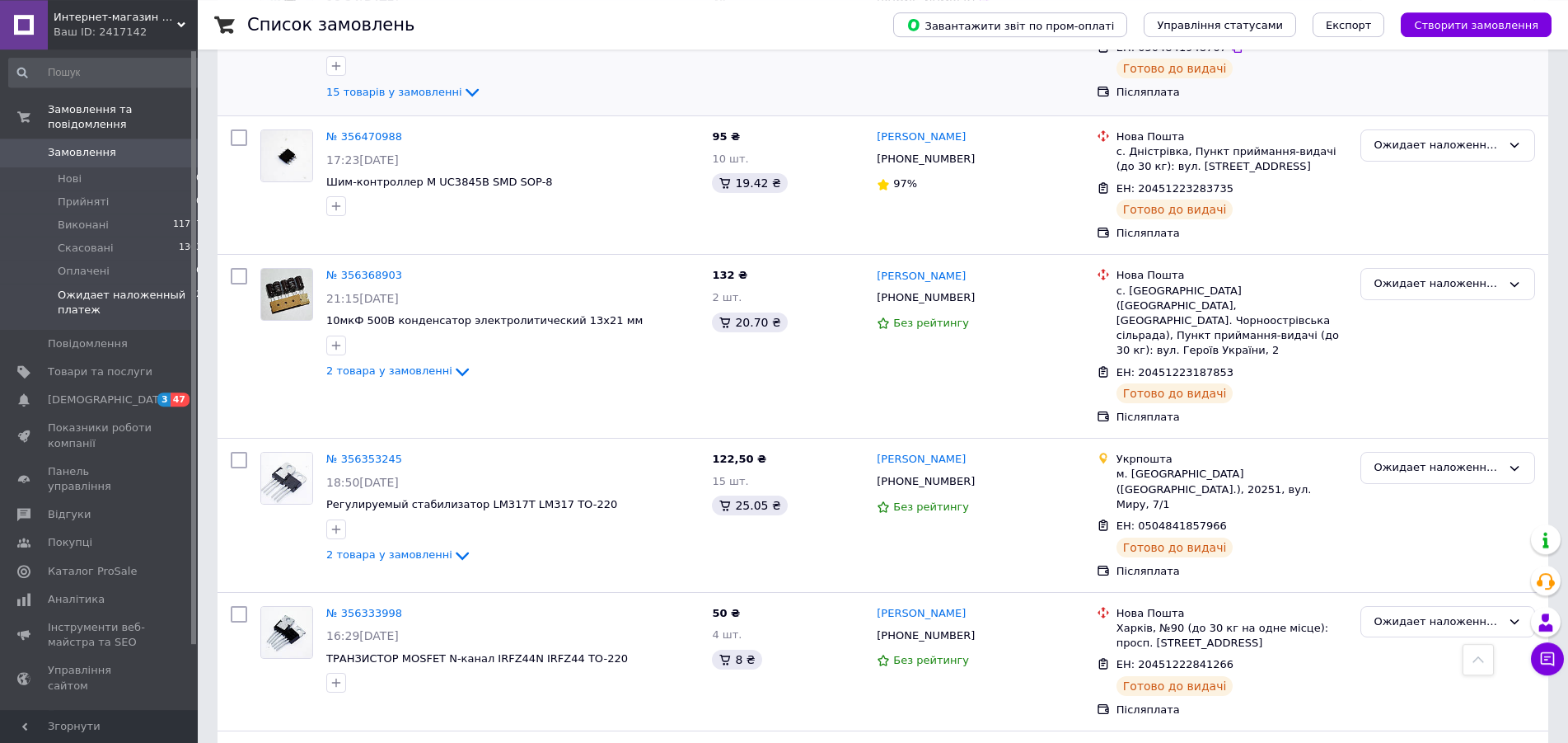
scroll to position [1177, 0]
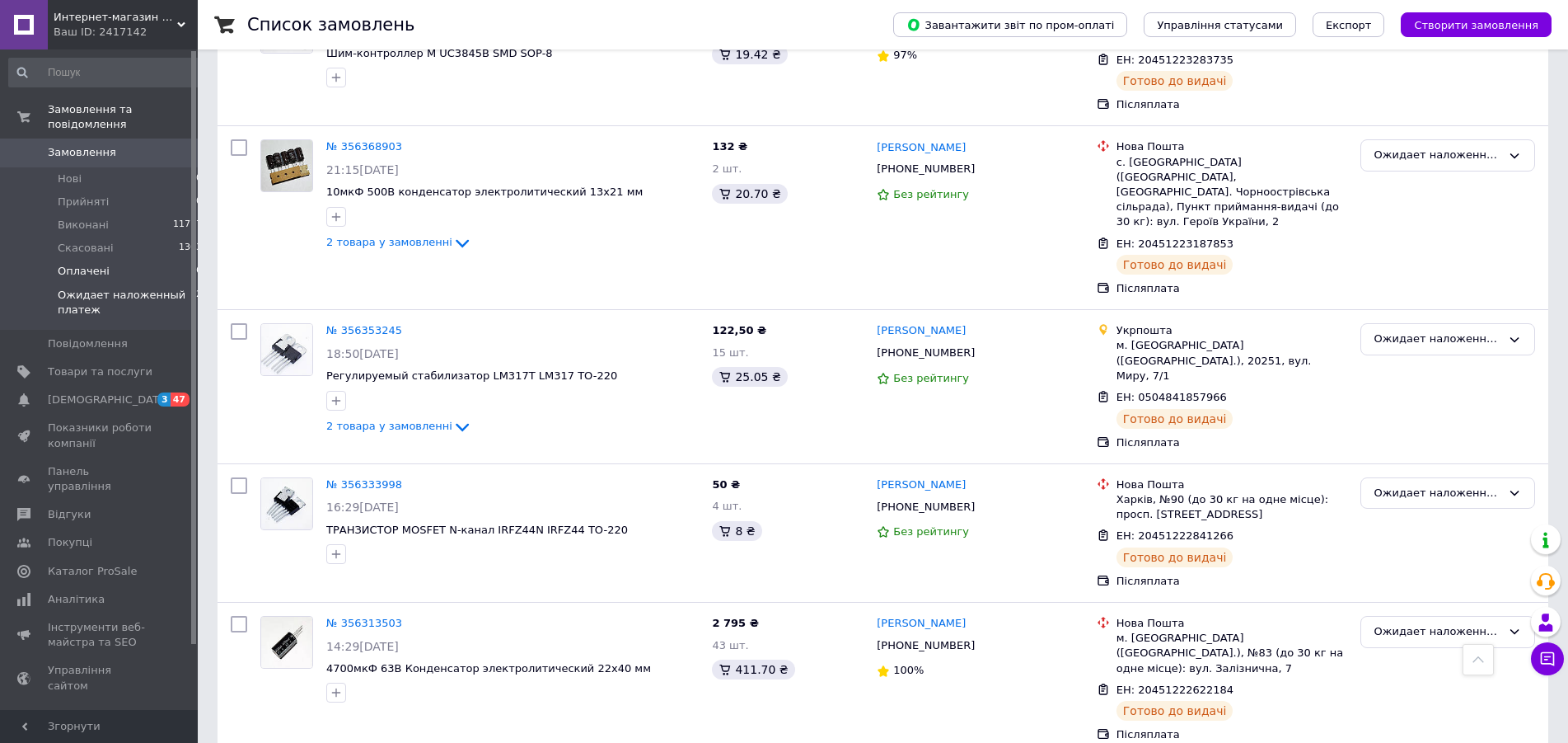
click at [81, 264] on span "Оплачені" at bounding box center [84, 271] width 52 height 15
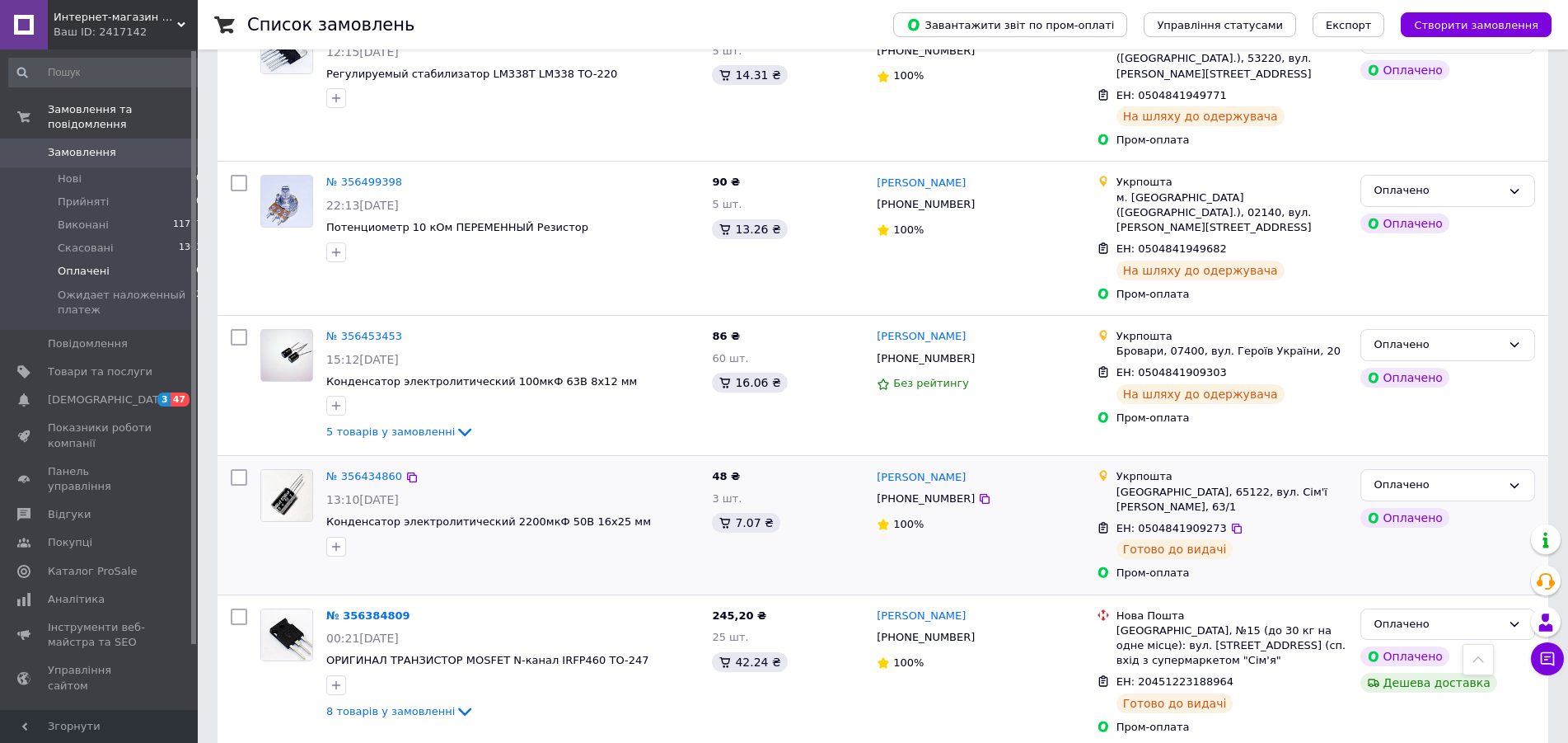
scroll to position [1866, 0]
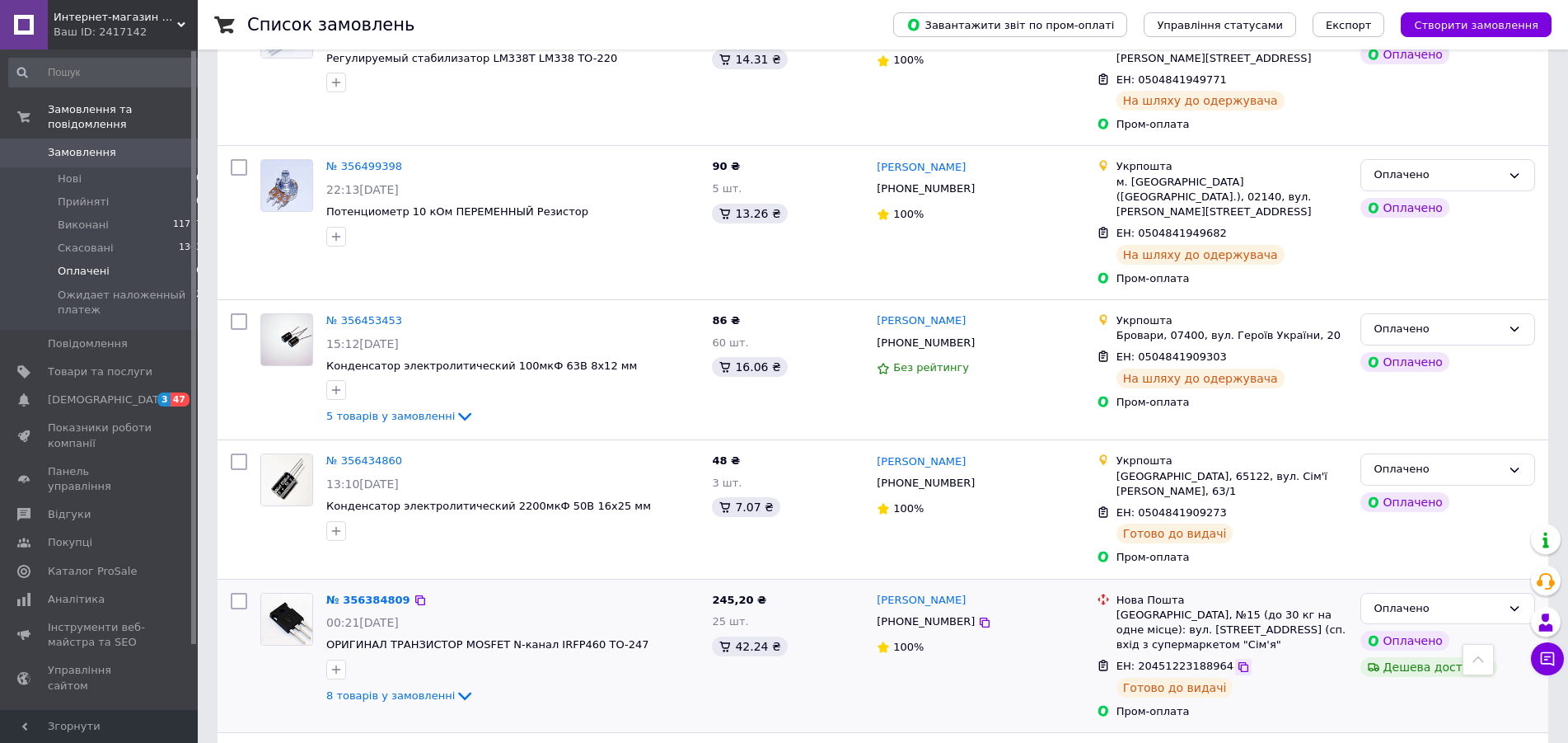
click at [1237, 660] on icon at bounding box center [1243, 666] width 13 height 13
click at [73, 145] on span "Замовлення" at bounding box center [82, 152] width 69 height 15
